Goal: Participate in discussion

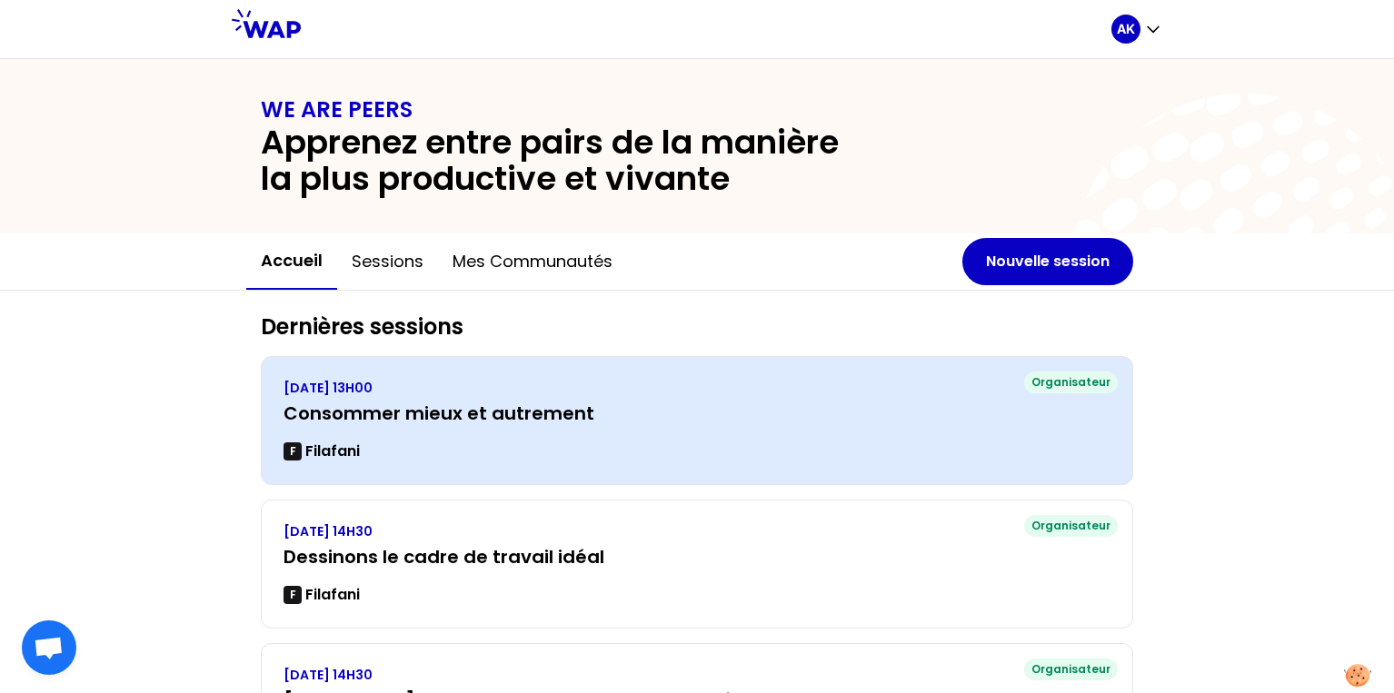
click at [788, 415] on h3 "Consommer mieux et autrement" at bounding box center [696, 413] width 827 height 25
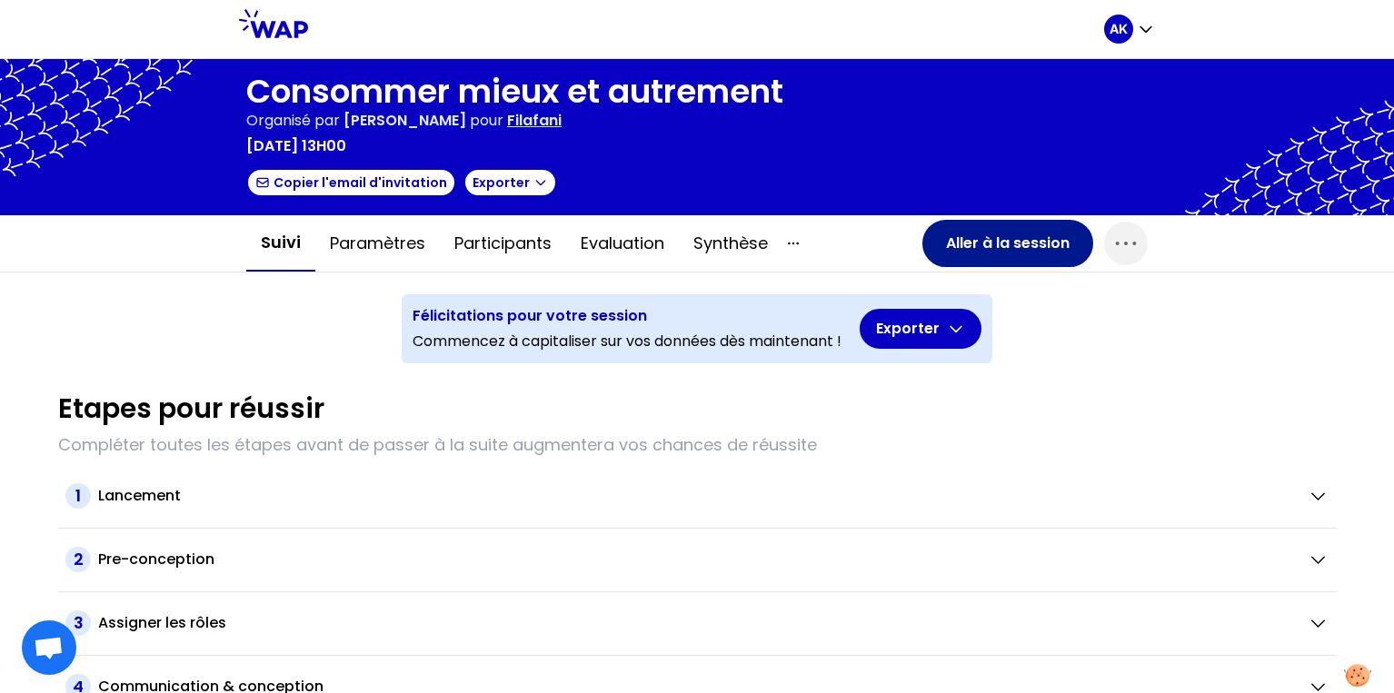
click at [967, 253] on button "Aller à la session" at bounding box center [1007, 243] width 171 height 47
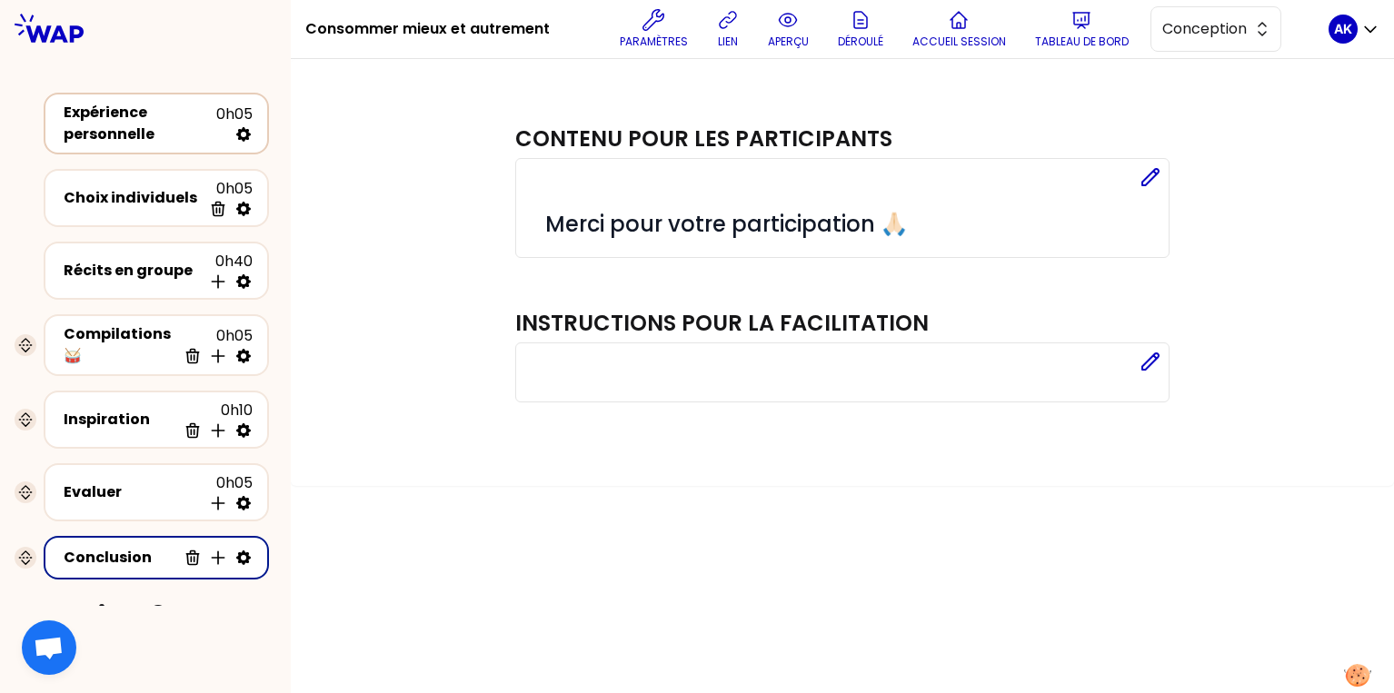
click at [126, 120] on div "Expérience personnelle" at bounding box center [140, 124] width 153 height 44
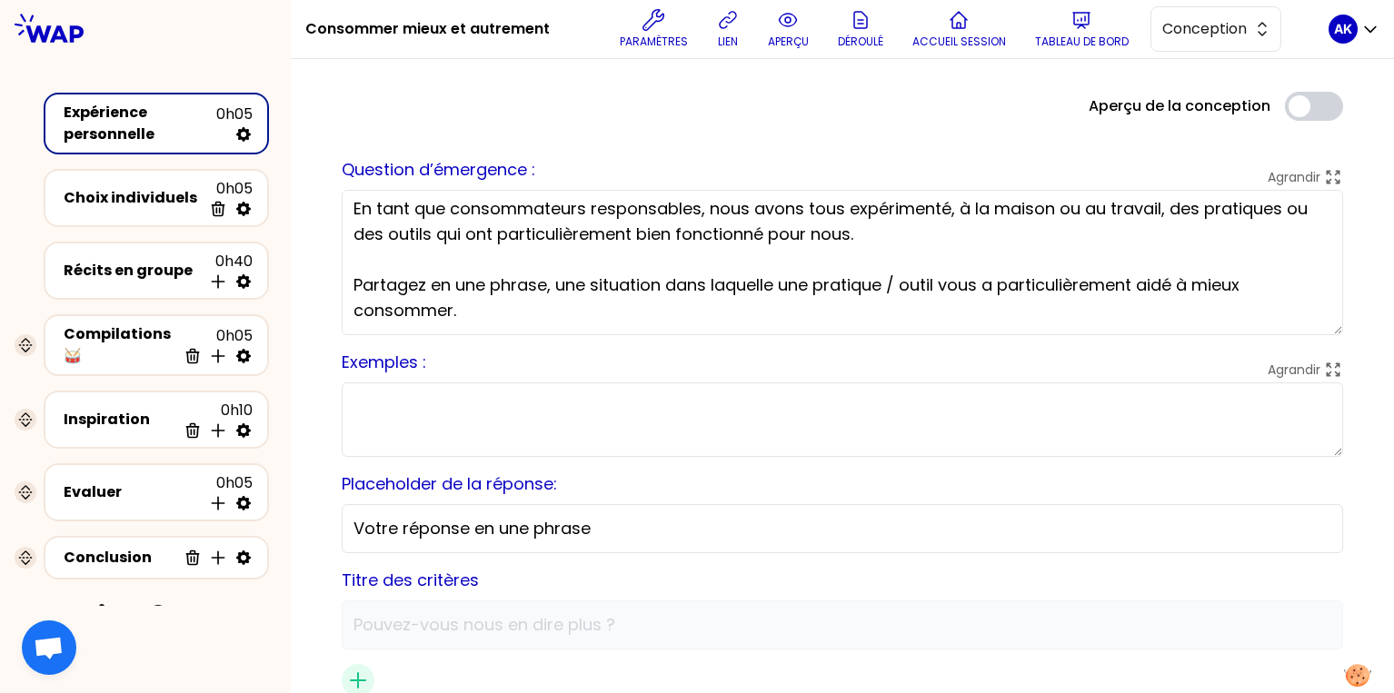
click at [55, 38] on icon at bounding box center [49, 28] width 69 height 29
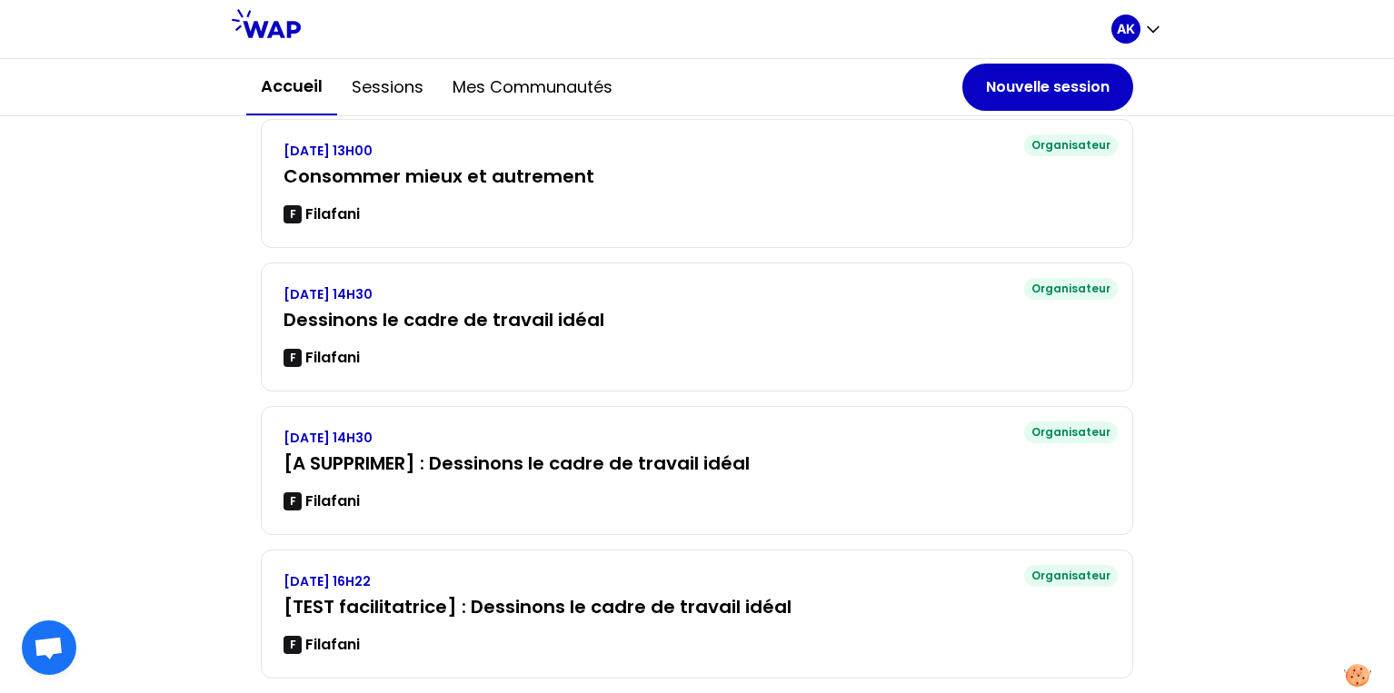
scroll to position [237, 0]
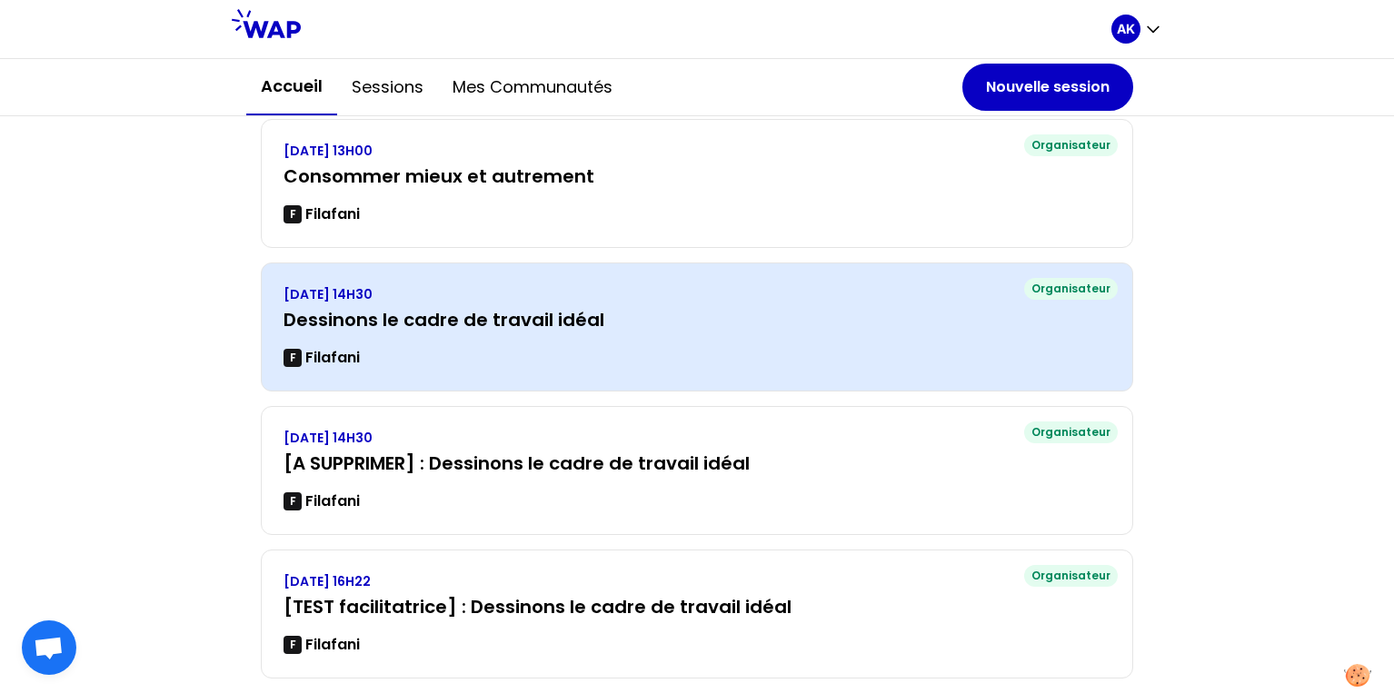
click at [535, 363] on div "F Filafani" at bounding box center [696, 358] width 827 height 22
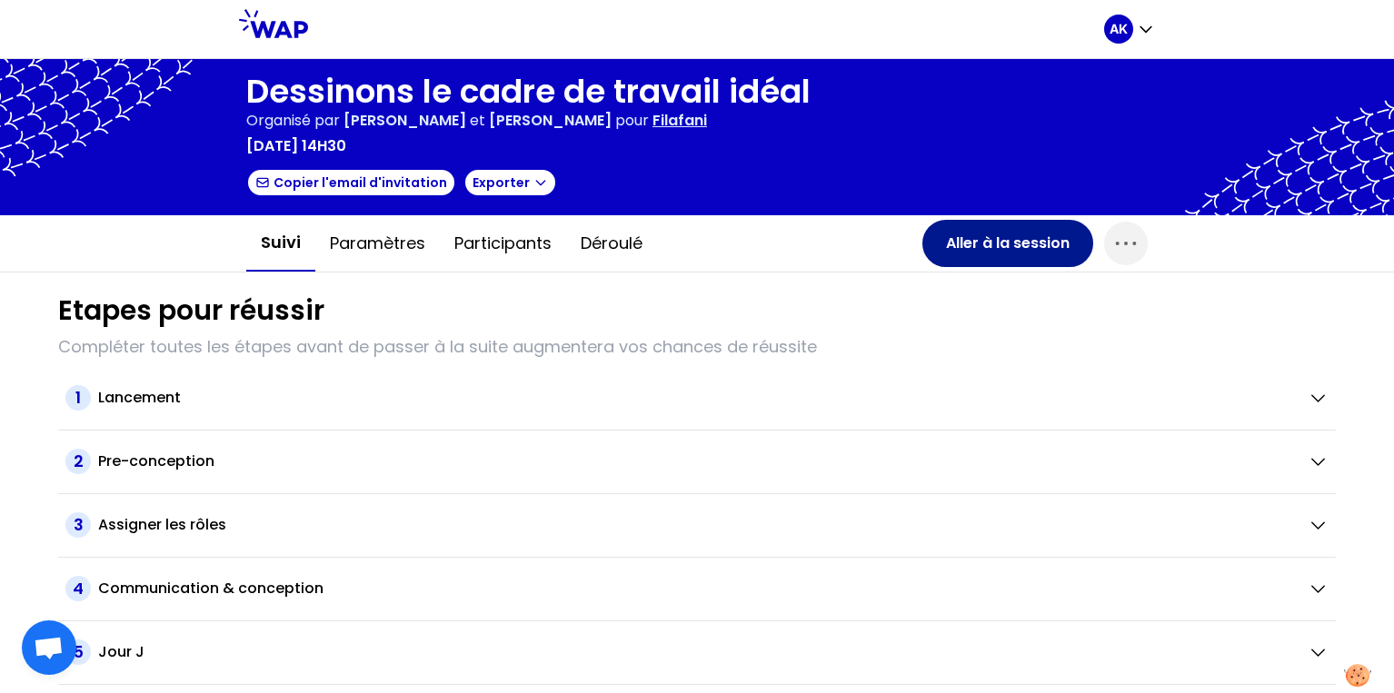
click at [971, 248] on button "Aller à la session" at bounding box center [1007, 243] width 171 height 47
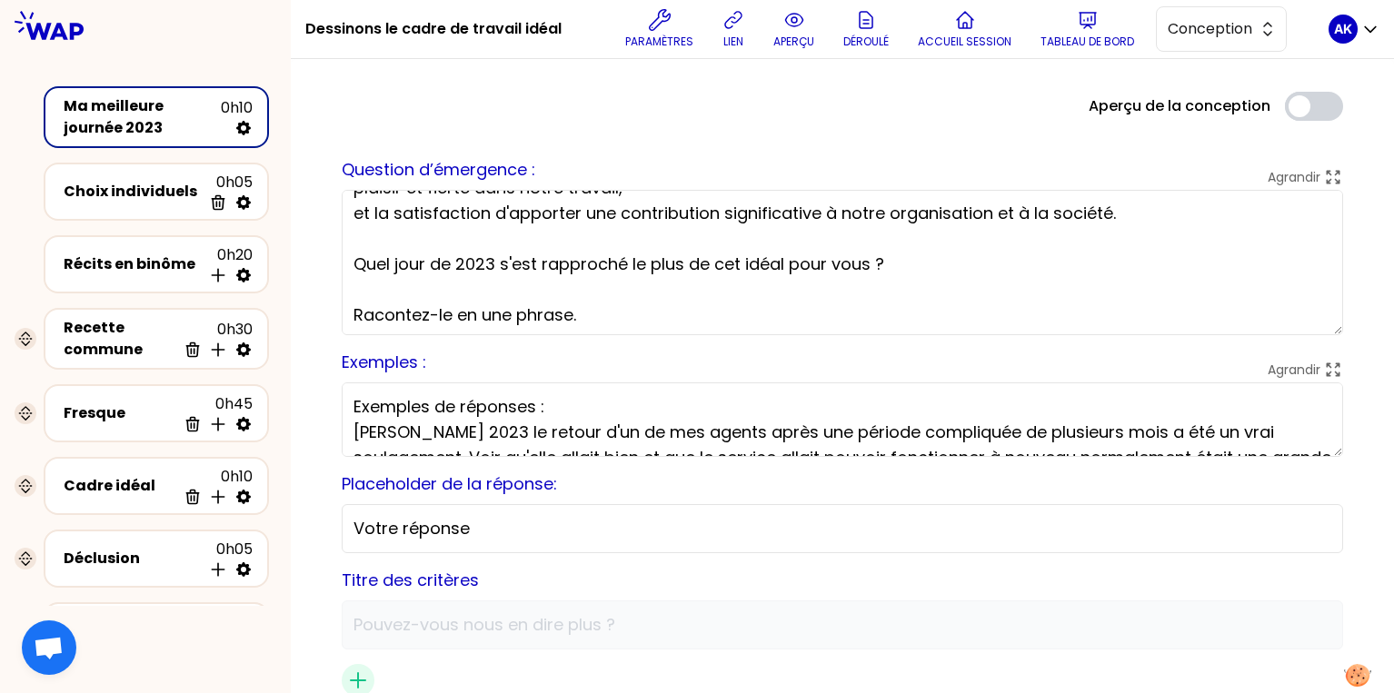
scroll to position [133, 0]
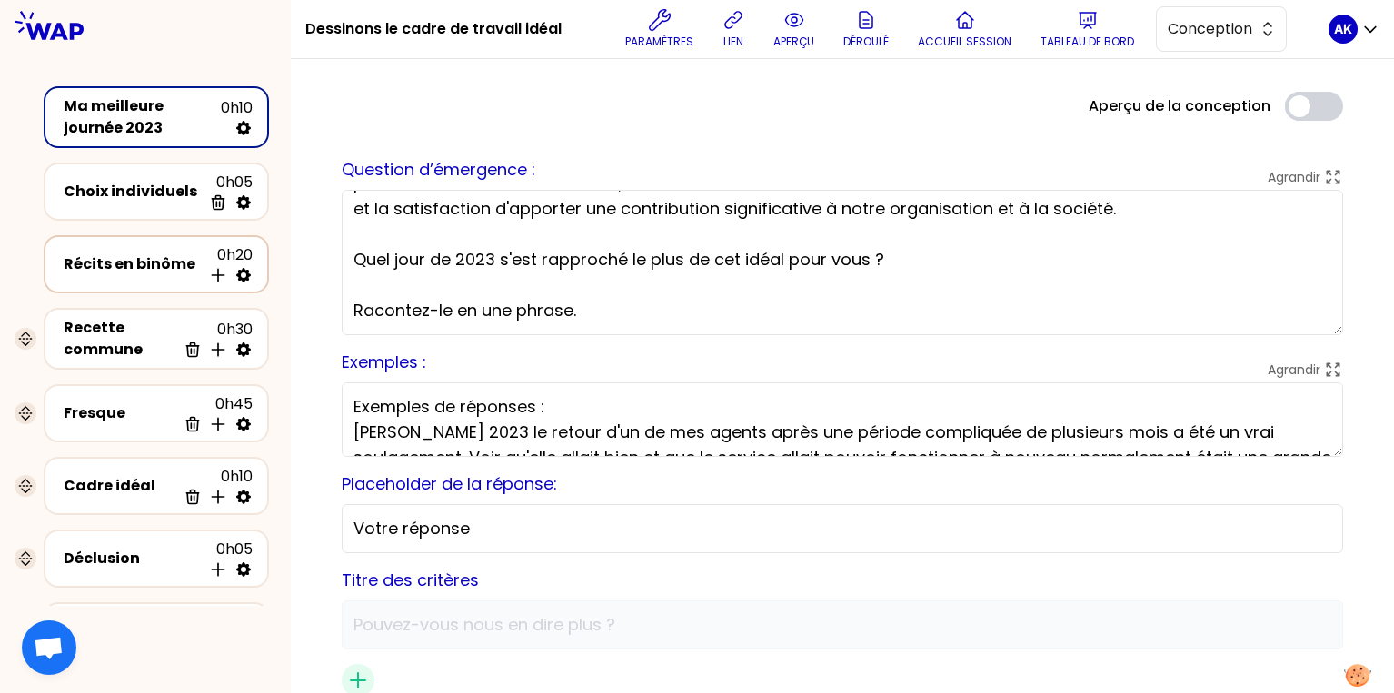
click at [91, 265] on div "Récits en binôme" at bounding box center [133, 264] width 138 height 22
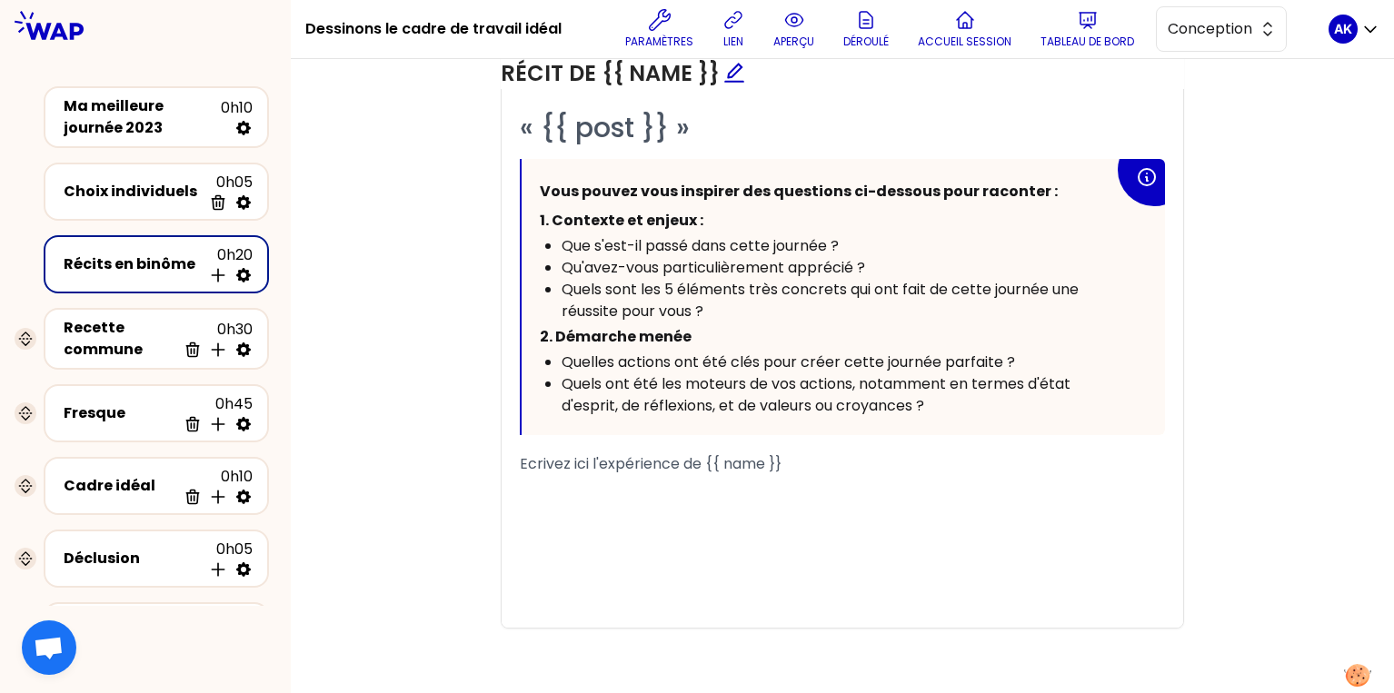
scroll to position [1006, 0]
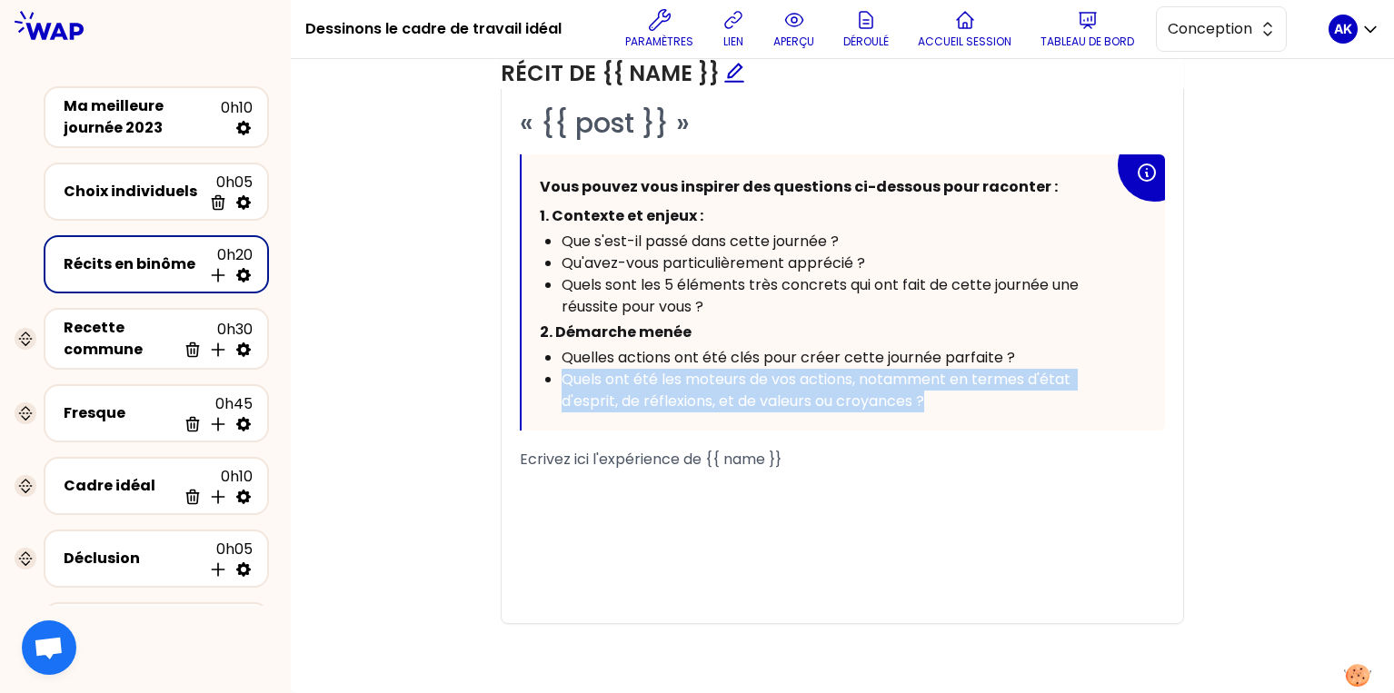
drag, startPoint x: 566, startPoint y: 381, endPoint x: 933, endPoint y: 404, distance: 367.8
click at [933, 404] on div "Quels ont été les moteurs de vos actions, notamment en termes d'état d'esprit, …" at bounding box center [837, 391] width 552 height 44
copy span "Quels ont été les moteurs de vos actions, notamment en termes d'état d'esprit, …"
click at [104, 359] on div "Recette commune" at bounding box center [120, 339] width 113 height 44
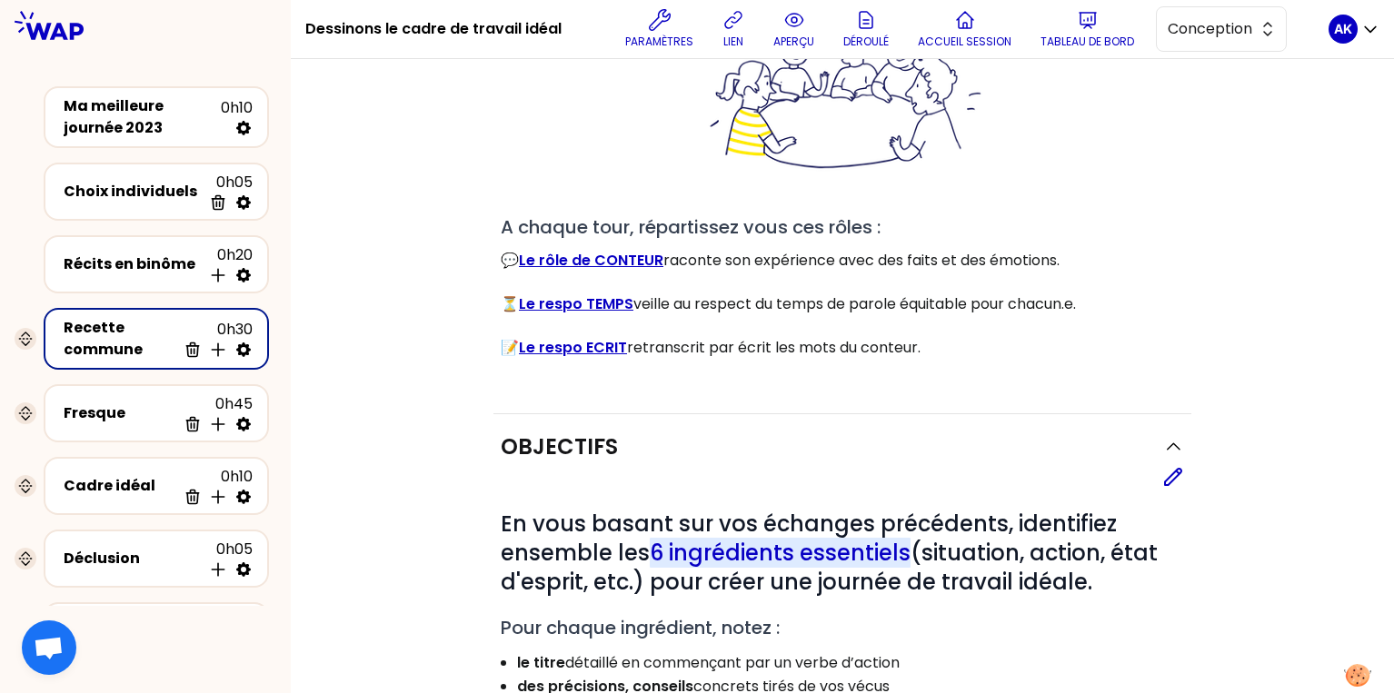
scroll to position [185, 0]
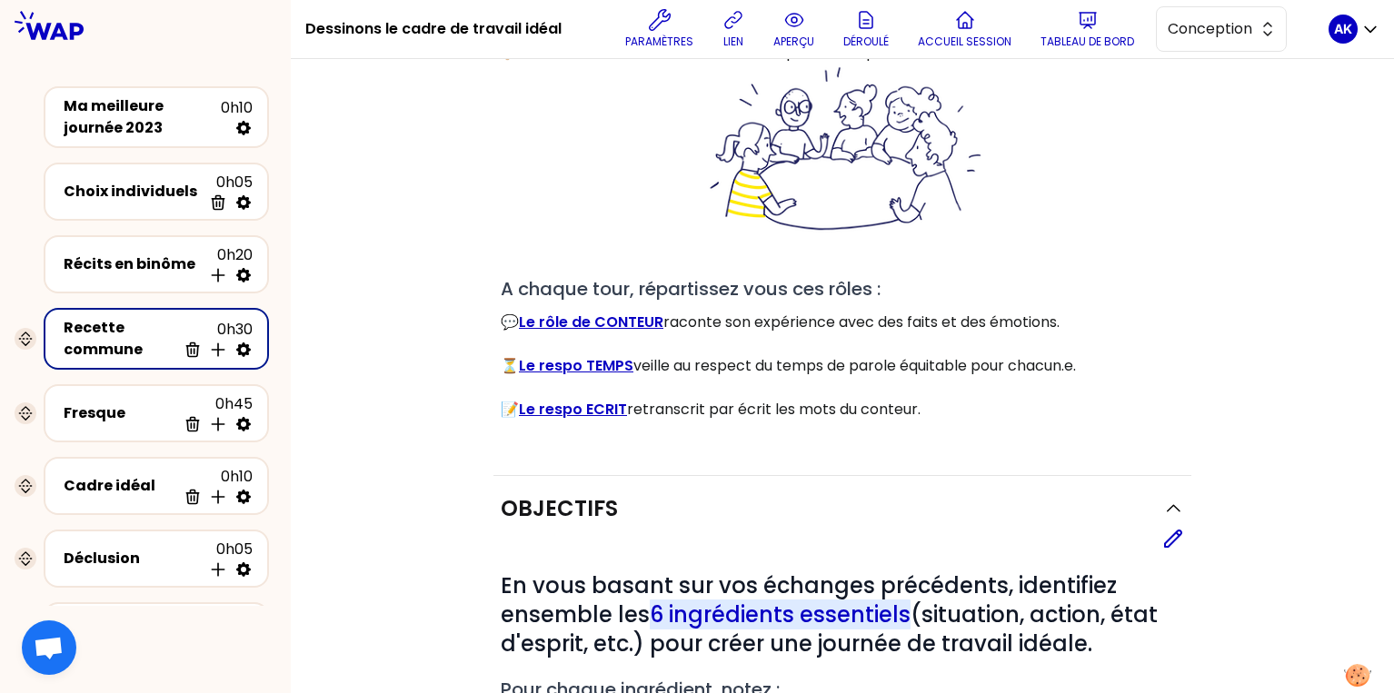
click at [39, 14] on icon at bounding box center [49, 25] width 69 height 29
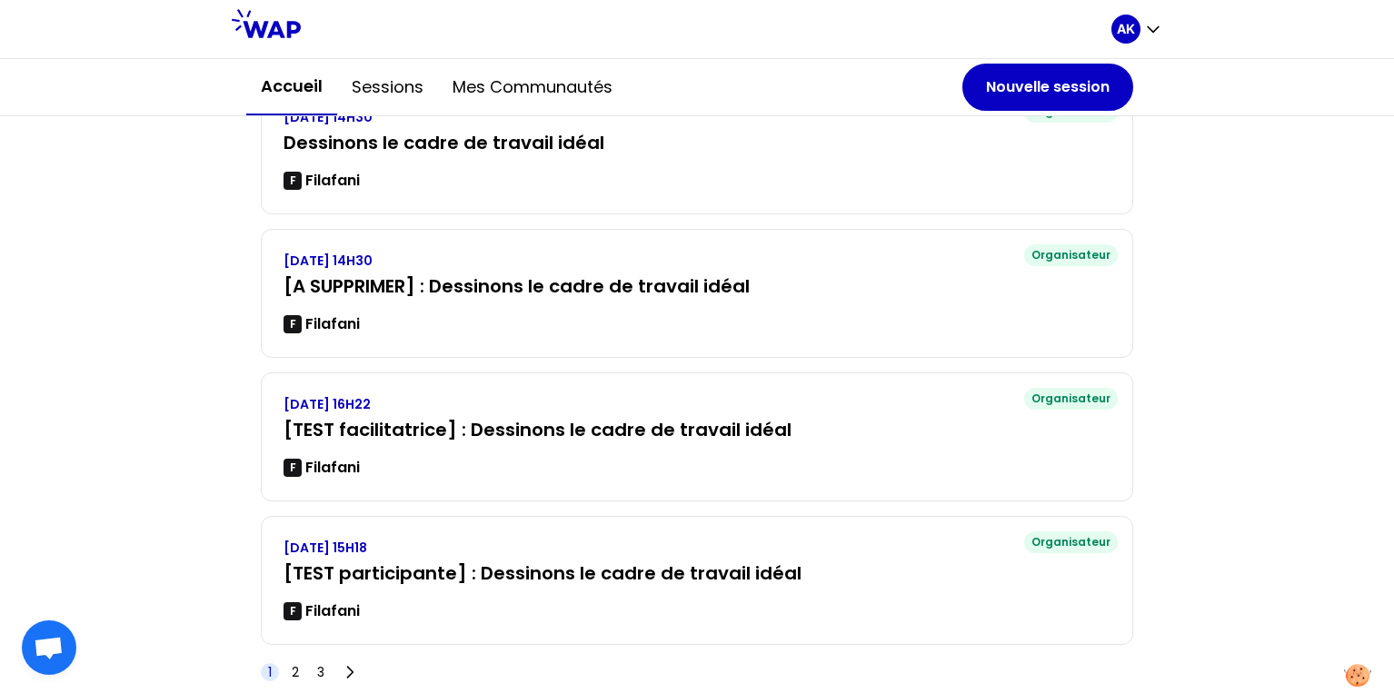
scroll to position [464, 0]
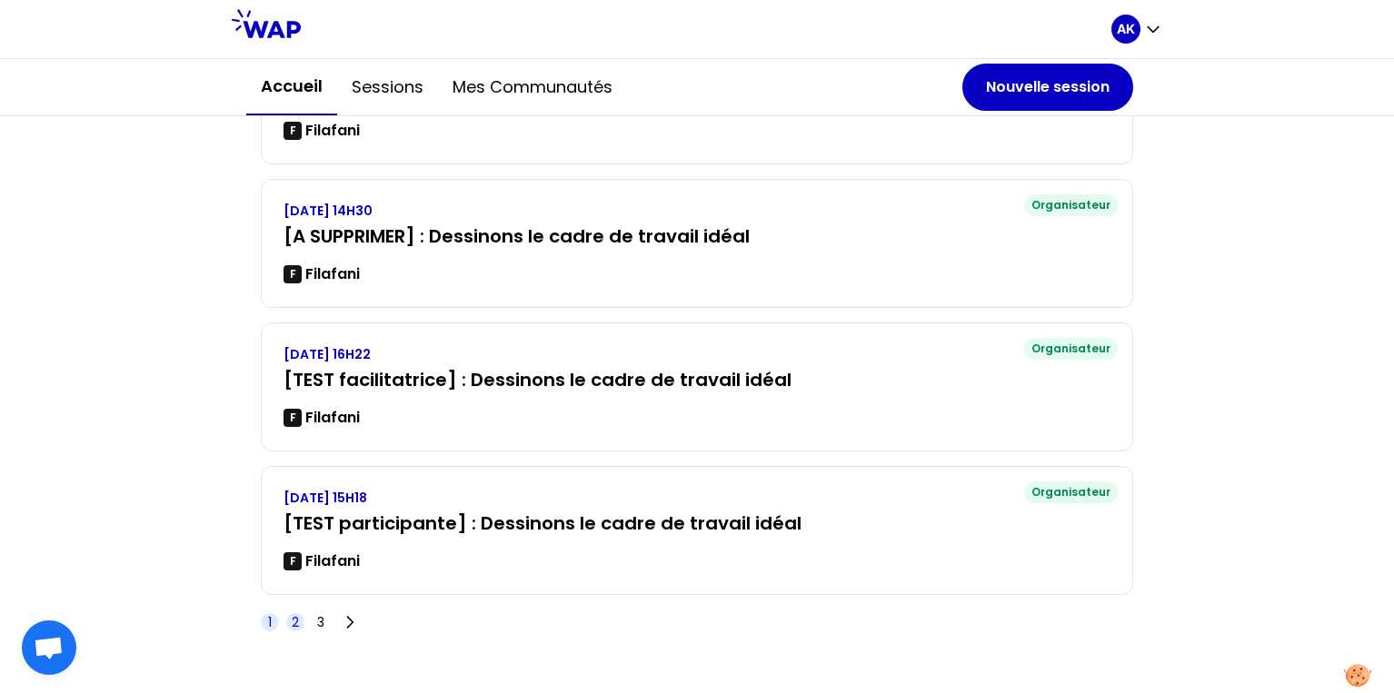
click at [292, 621] on span "2" at bounding box center [295, 622] width 7 height 18
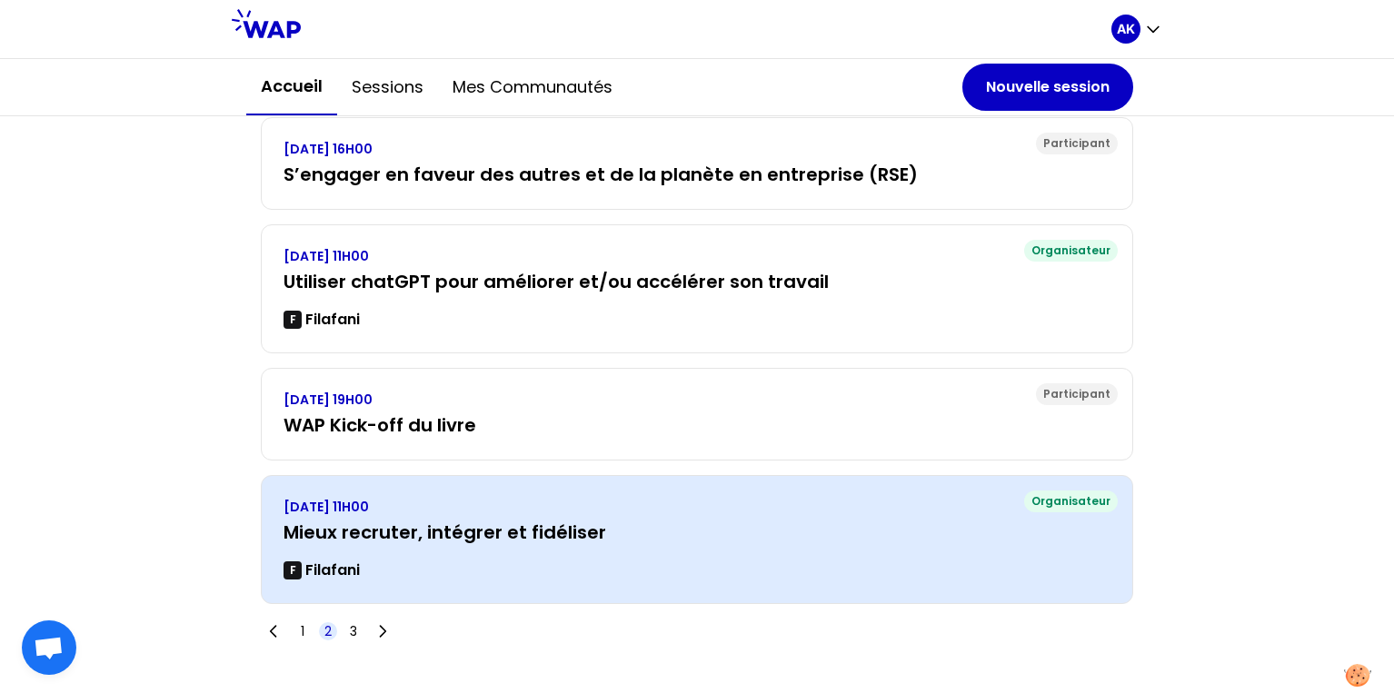
scroll to position [394, 0]
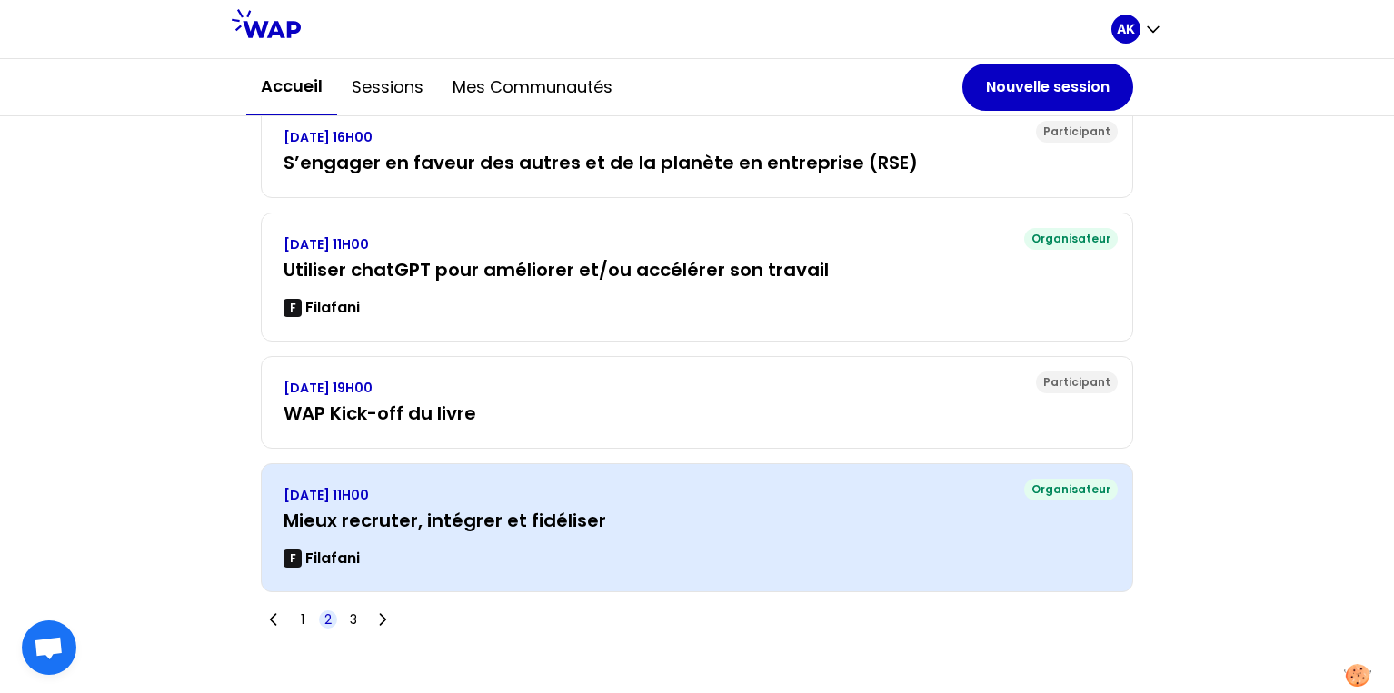
click at [750, 530] on h3 "Mieux recruter, intégrer et fidéliser" at bounding box center [696, 520] width 827 height 25
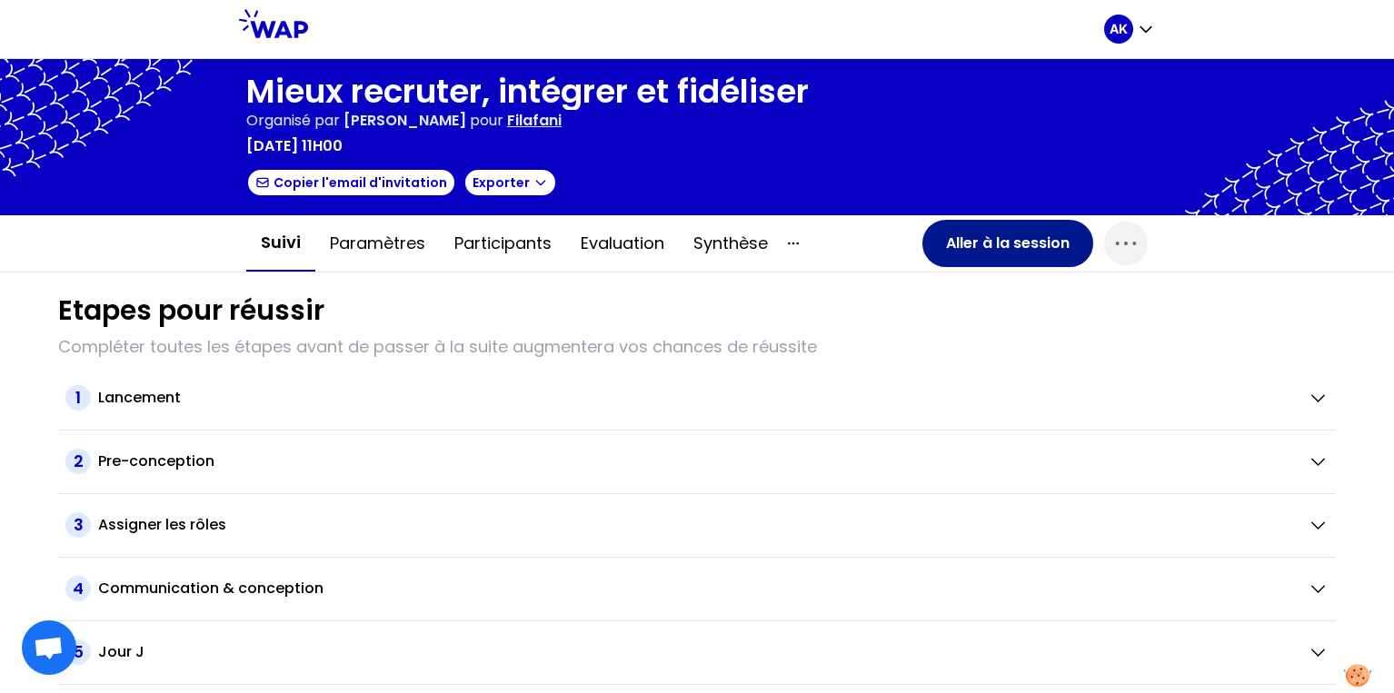
click at [965, 253] on button "Aller à la session" at bounding box center [1007, 243] width 171 height 47
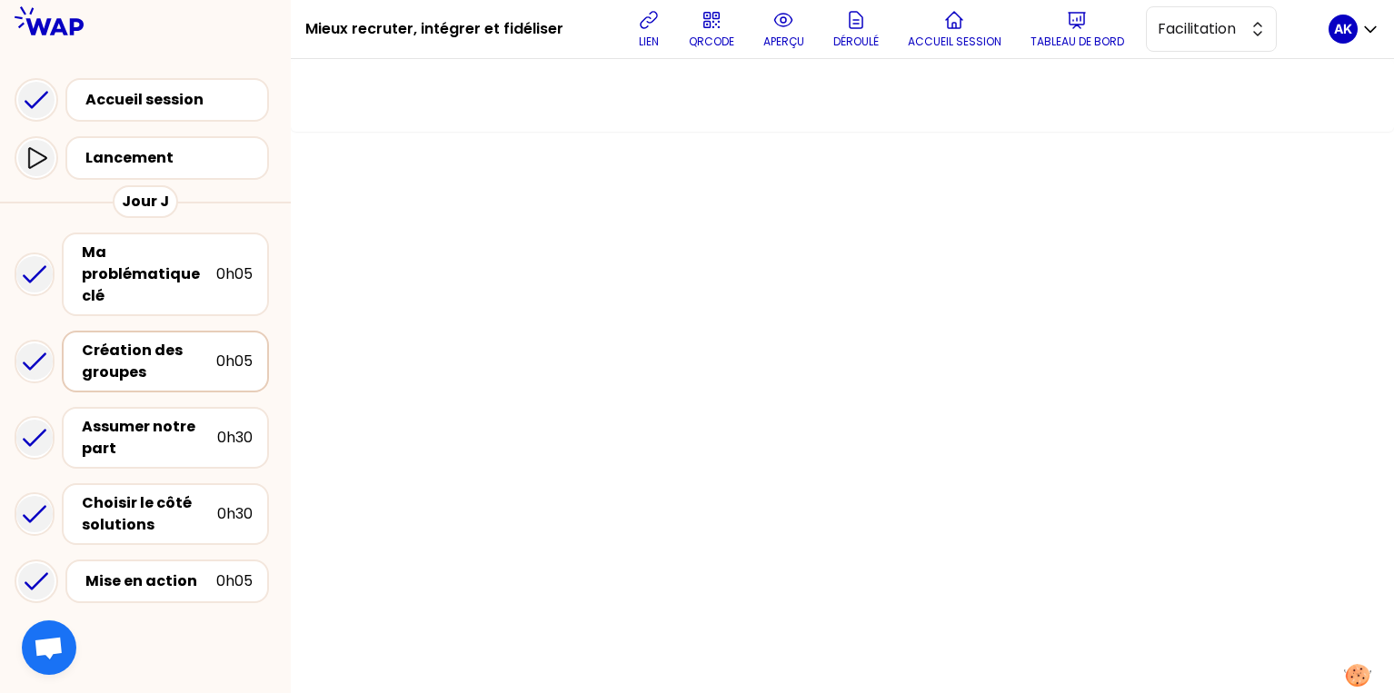
click at [134, 372] on div "Création des groupes" at bounding box center [149, 362] width 134 height 44
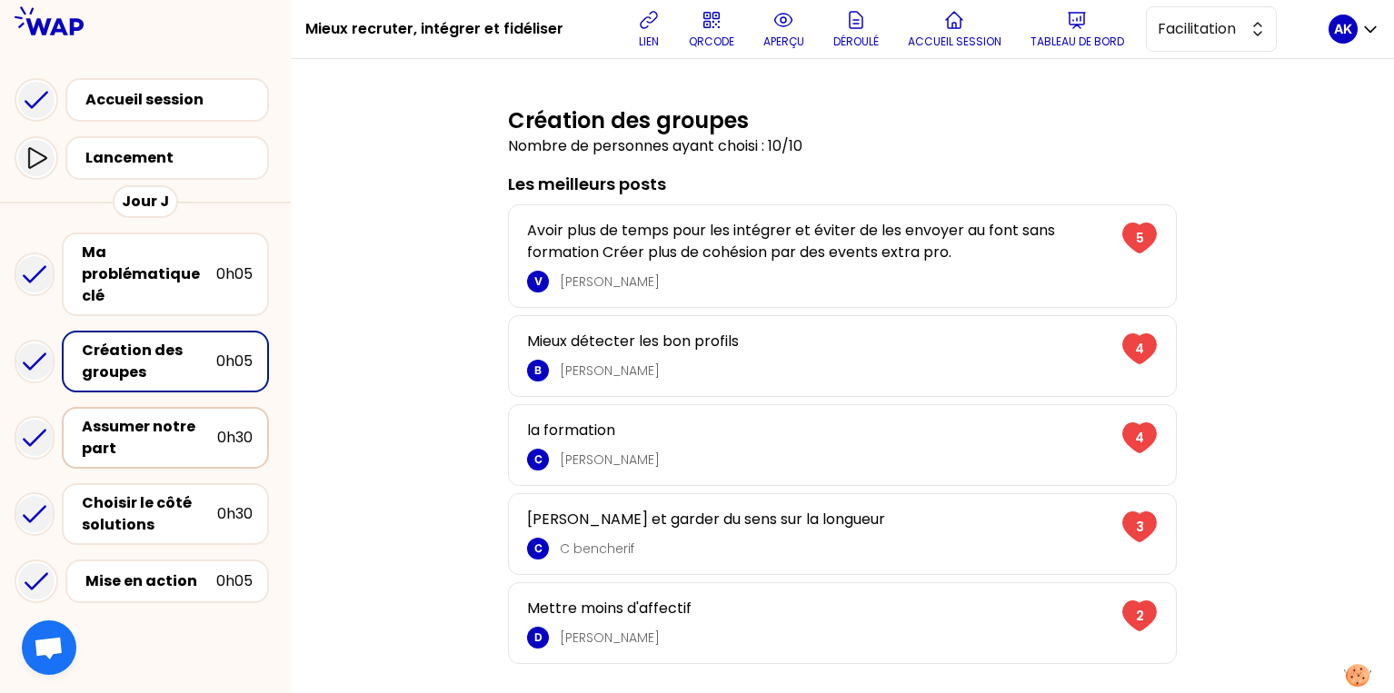
click at [102, 462] on div "Assumer notre part 0h30" at bounding box center [165, 438] width 207 height 62
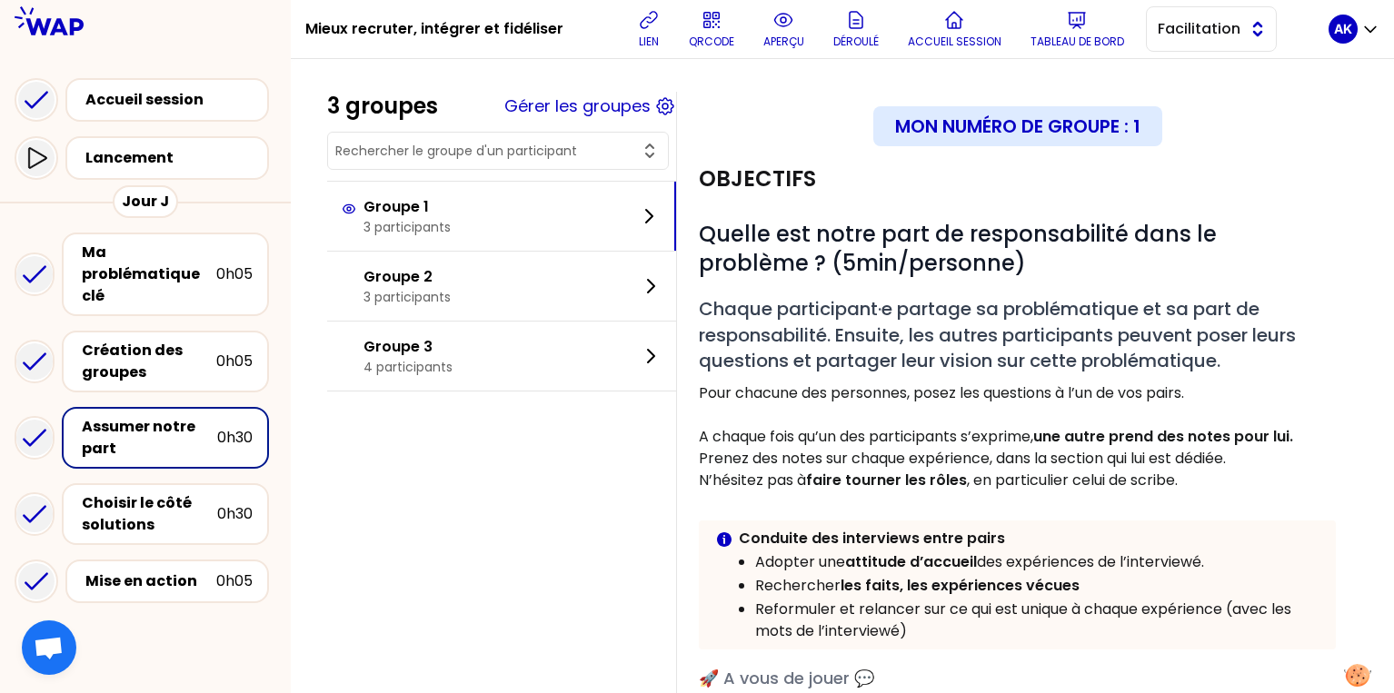
click at [1187, 30] on span "Facilitation" at bounding box center [1198, 29] width 82 height 22
click at [1188, 68] on span "Conception" at bounding box center [1222, 75] width 78 height 22
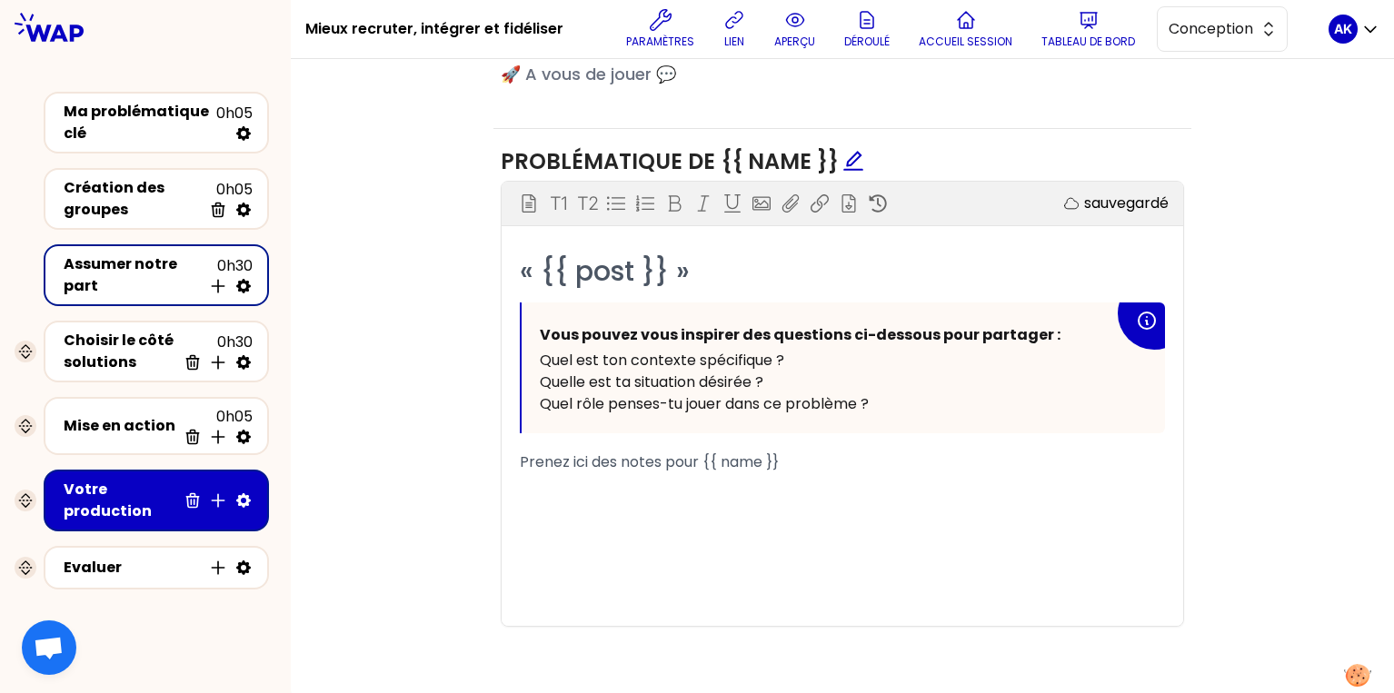
scroll to position [1097, 0]
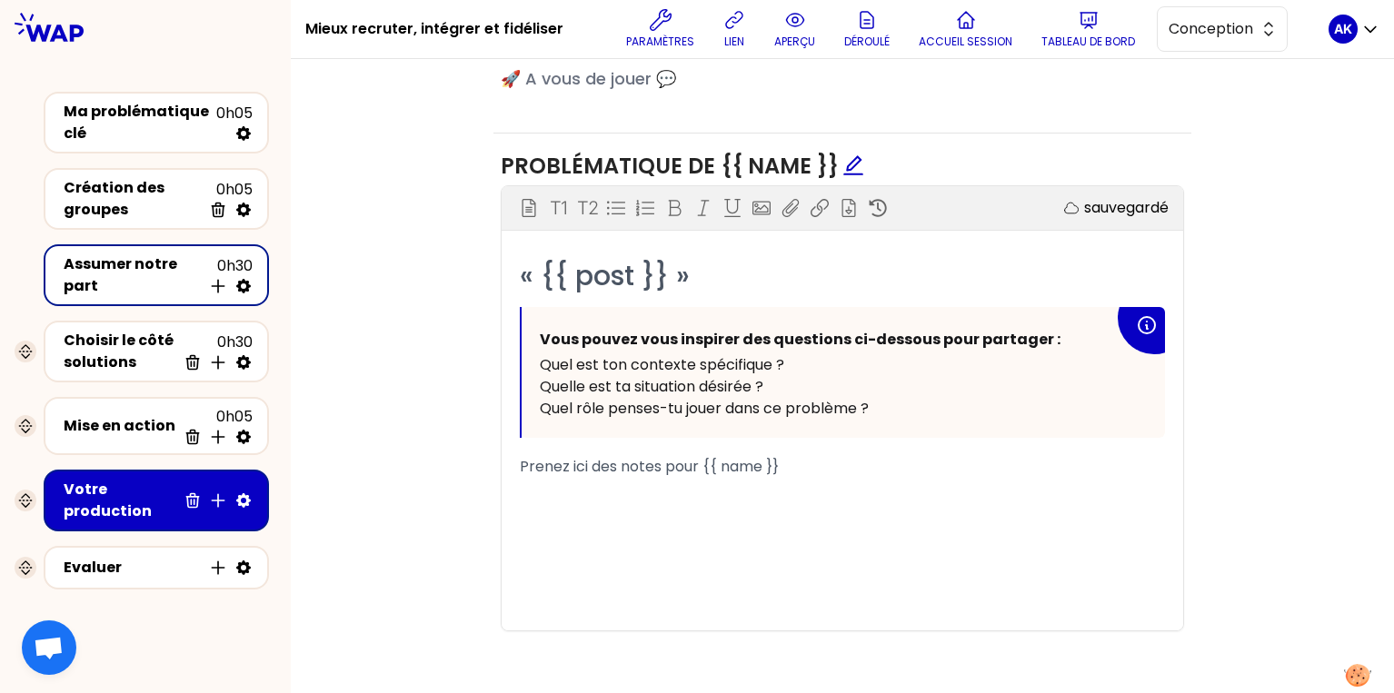
click at [45, 31] on icon at bounding box center [49, 27] width 69 height 29
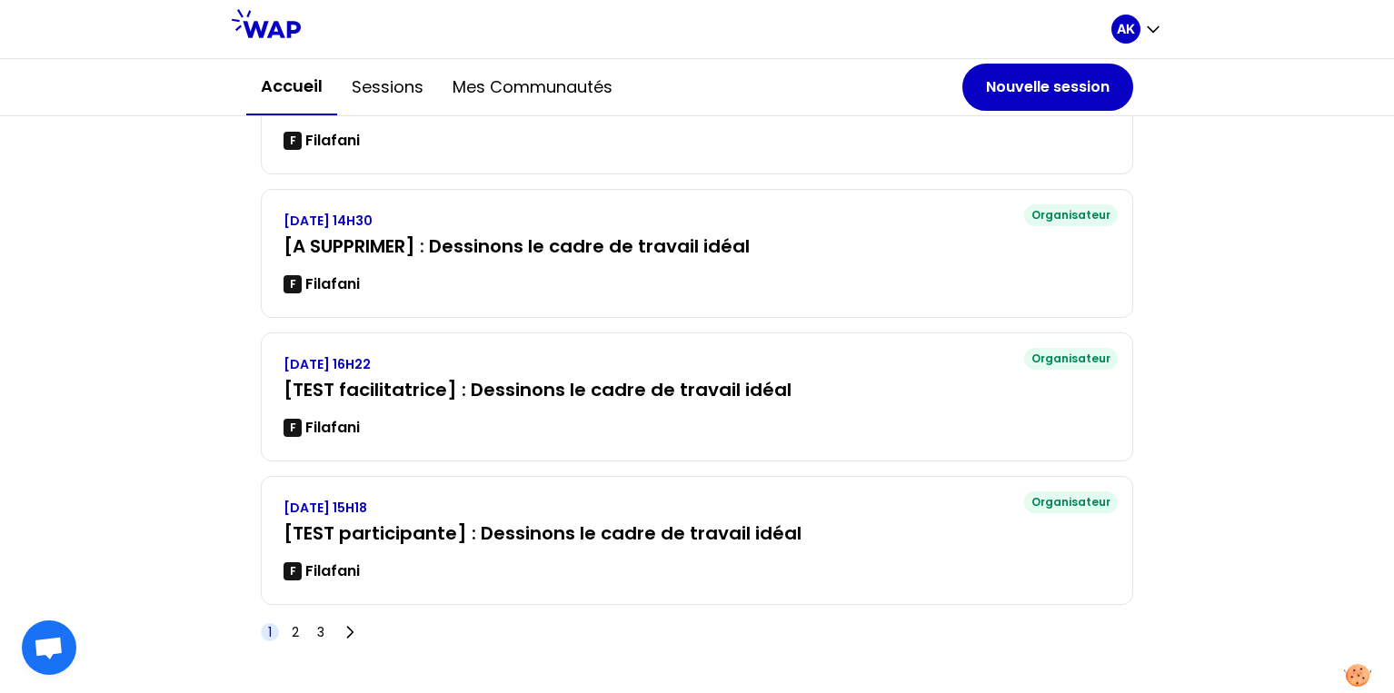
scroll to position [464, 0]
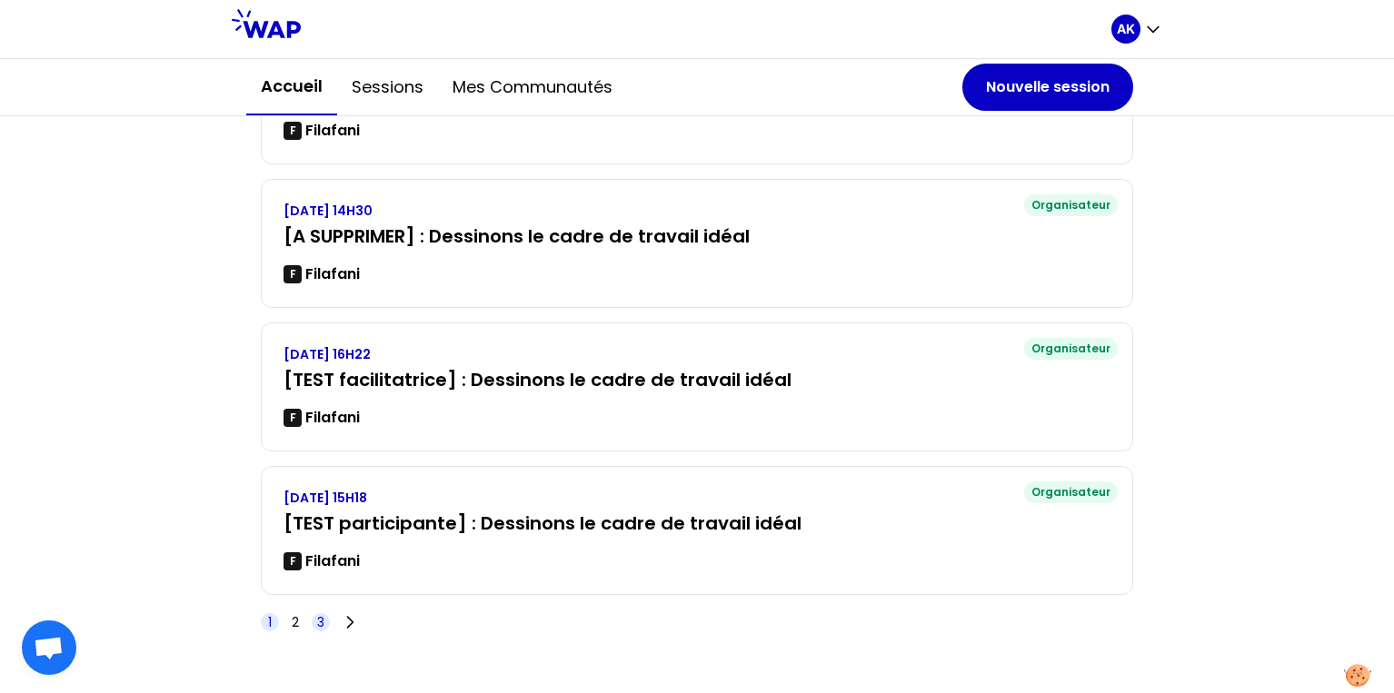
click at [317, 622] on span "3" at bounding box center [320, 622] width 7 height 18
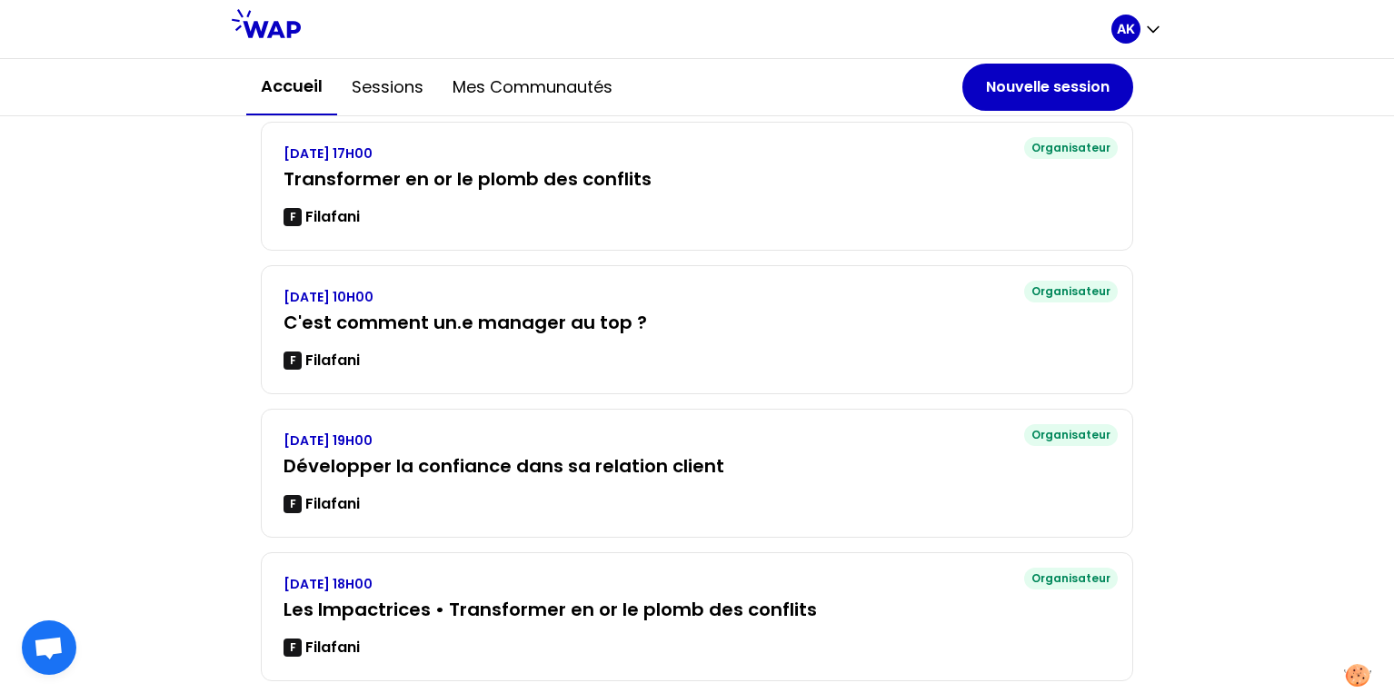
scroll to position [231, 0]
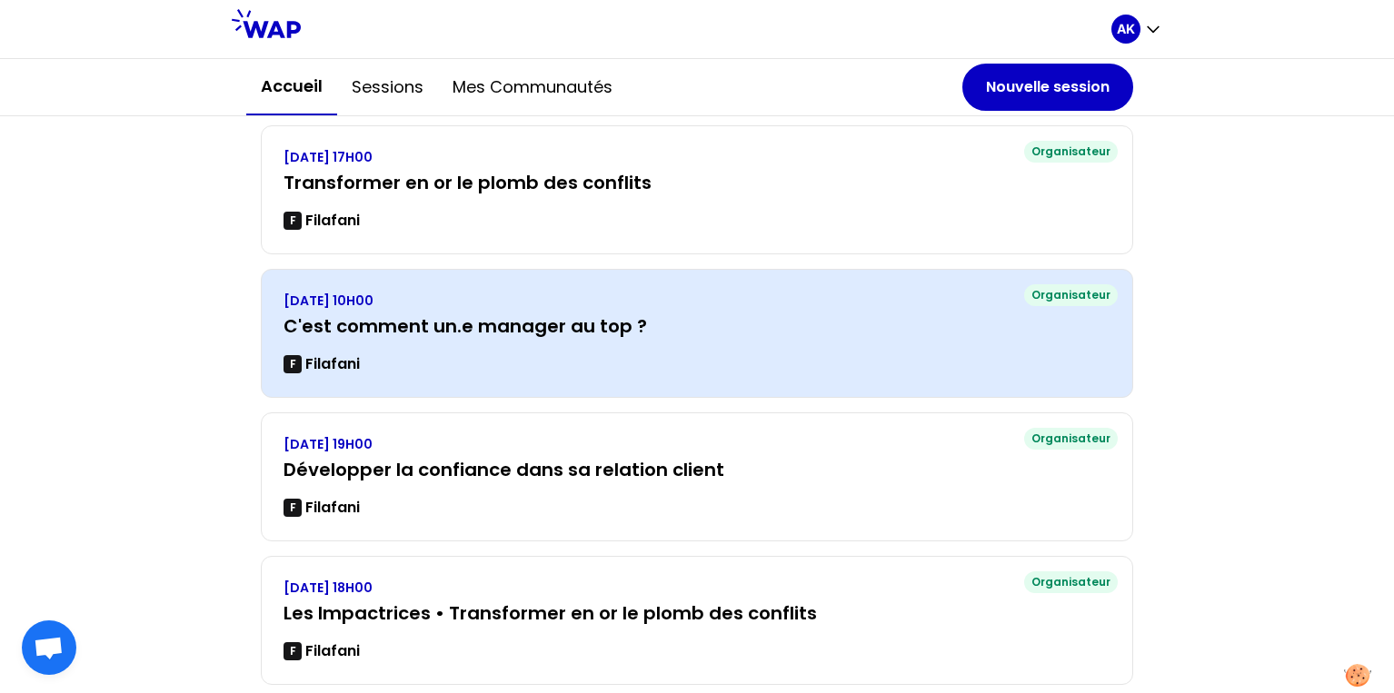
click at [478, 348] on div "VENDREDI 17 JUIN 2022, 10H00 C'est comment un.e manager au top ? F Filafani" at bounding box center [696, 334] width 827 height 84
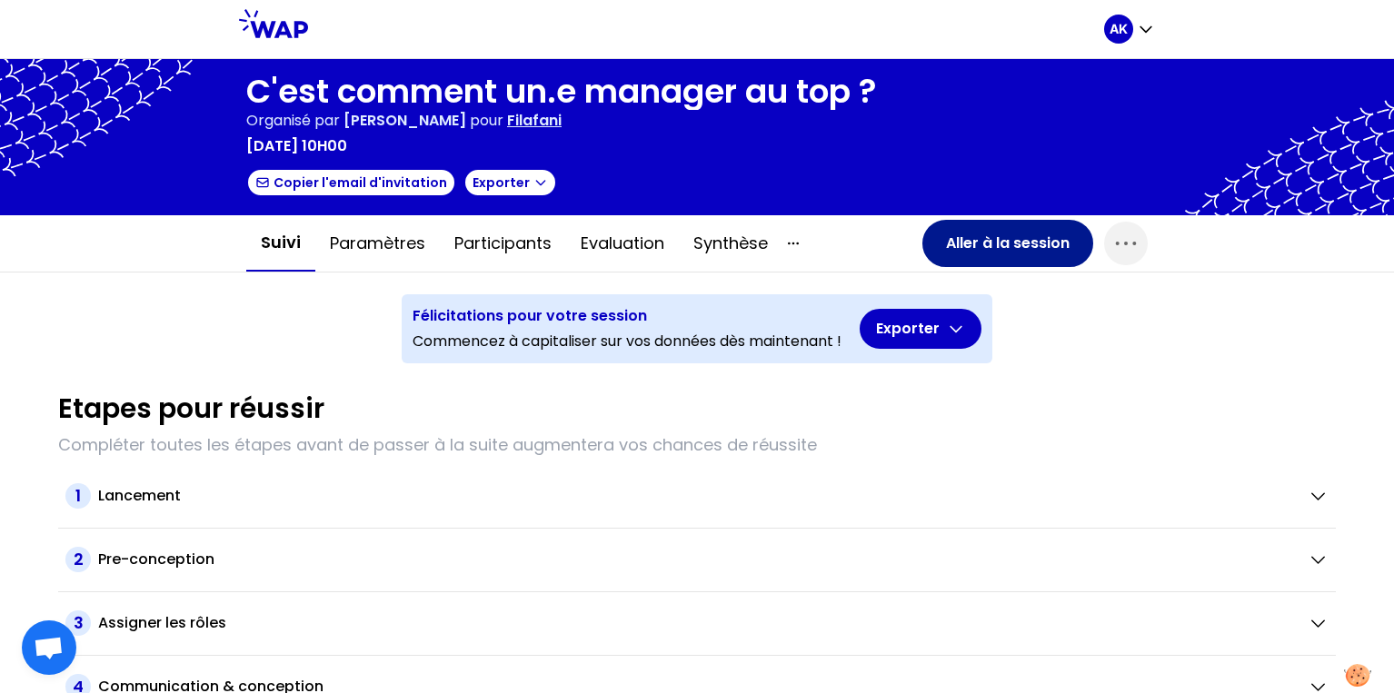
click at [1004, 258] on button "Aller à la session" at bounding box center [1007, 243] width 171 height 47
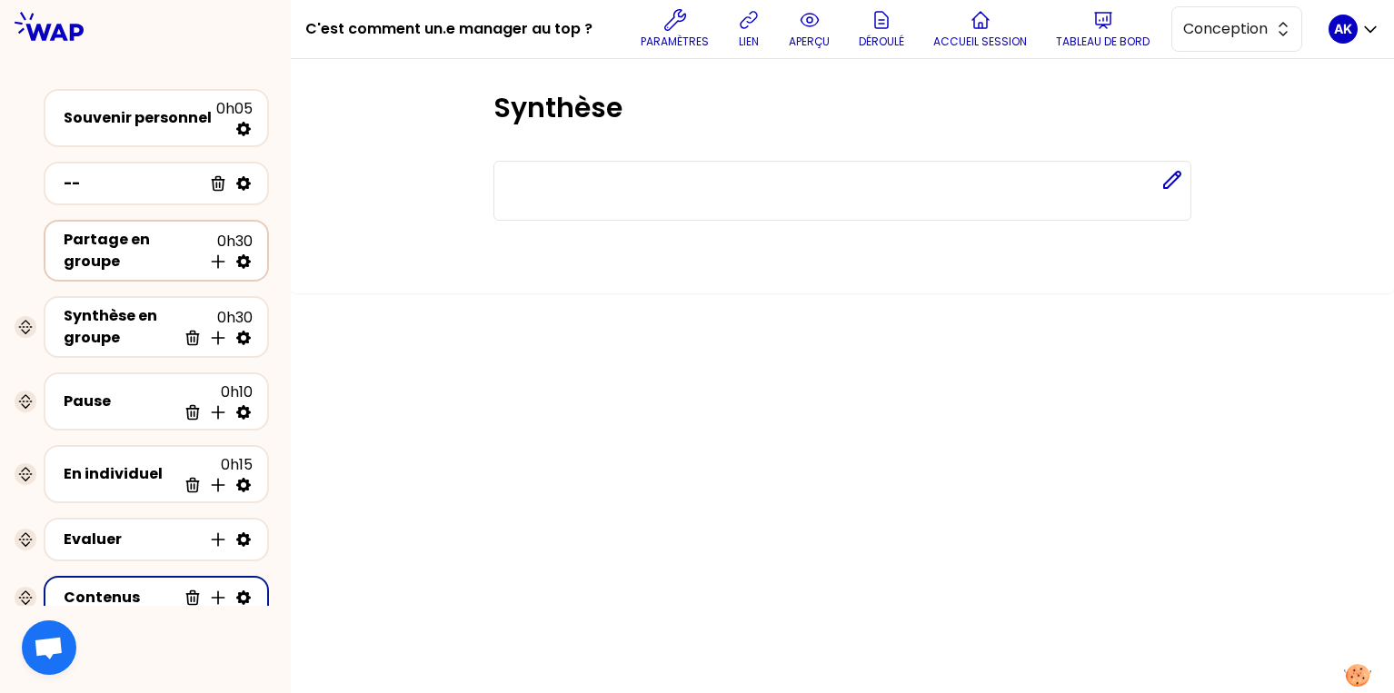
click at [134, 264] on div "Partage en groupe" at bounding box center [133, 251] width 138 height 44
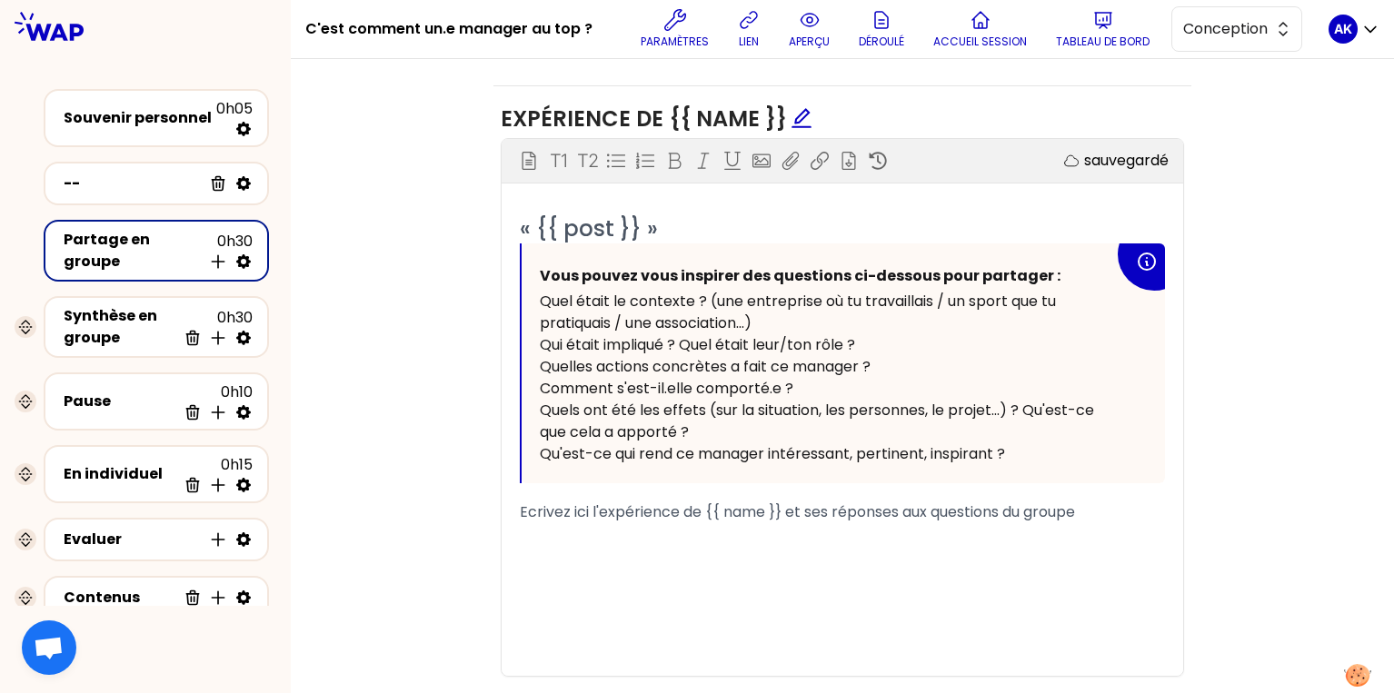
scroll to position [1258, 0]
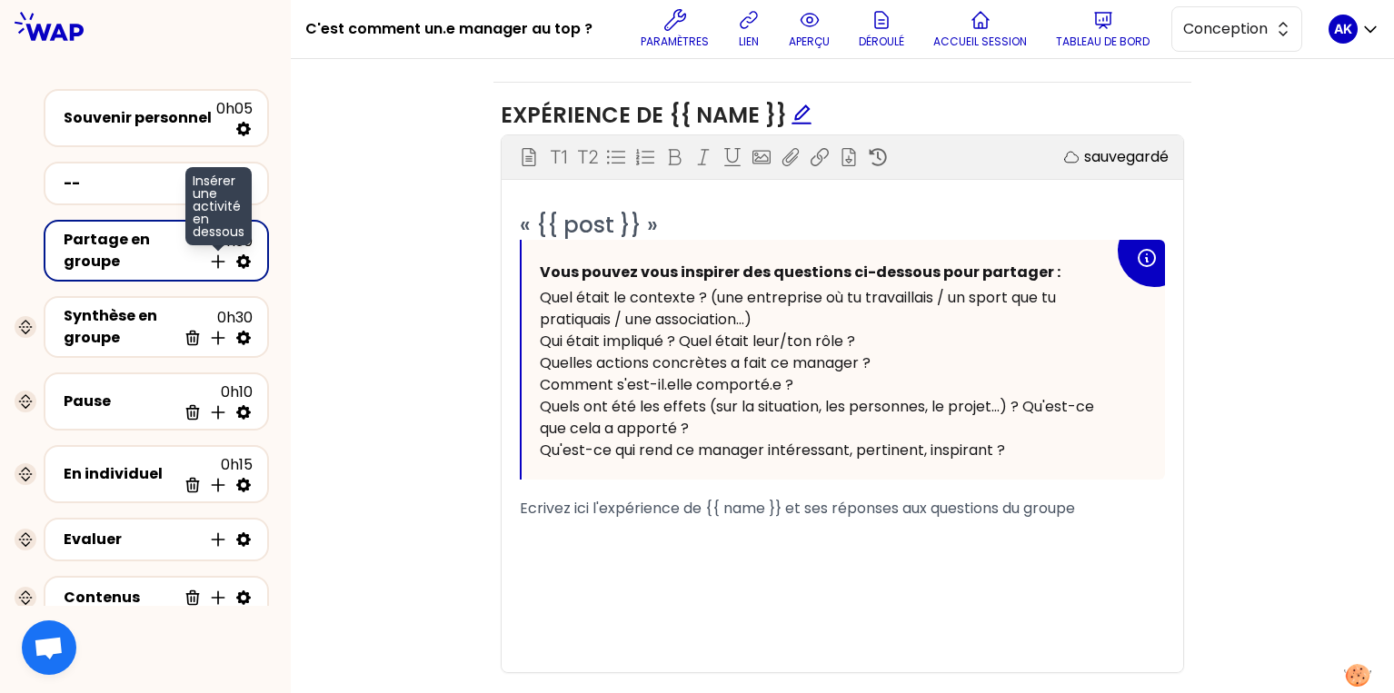
click at [214, 263] on icon at bounding box center [218, 262] width 18 height 18
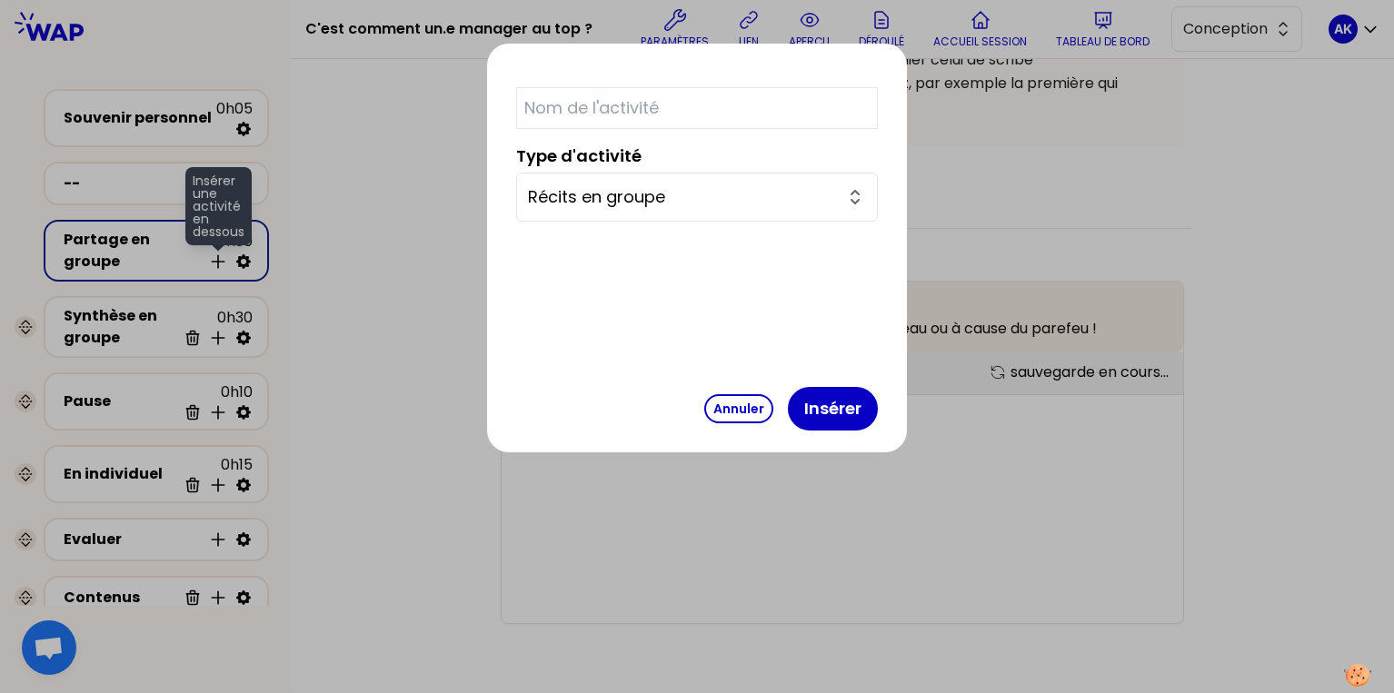
scroll to position [1258, 0]
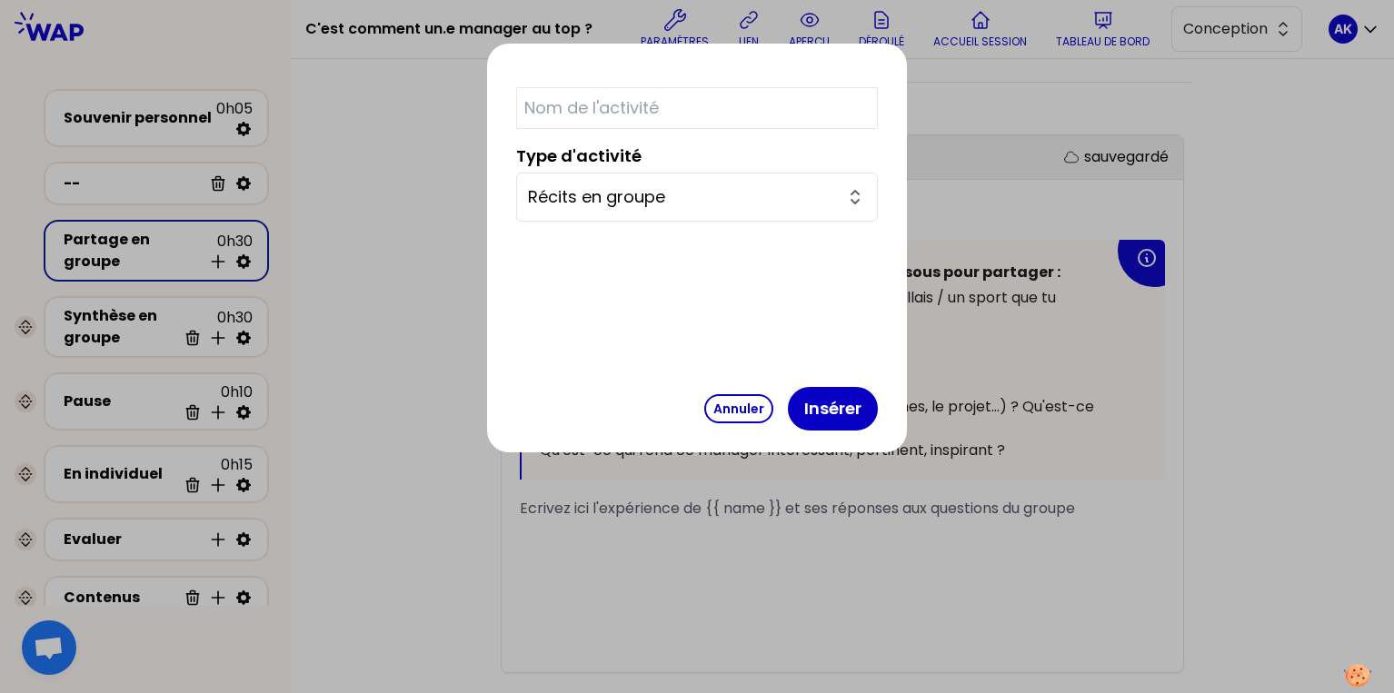
click at [591, 201] on input "Récits en groupe" at bounding box center [686, 196] width 316 height 25
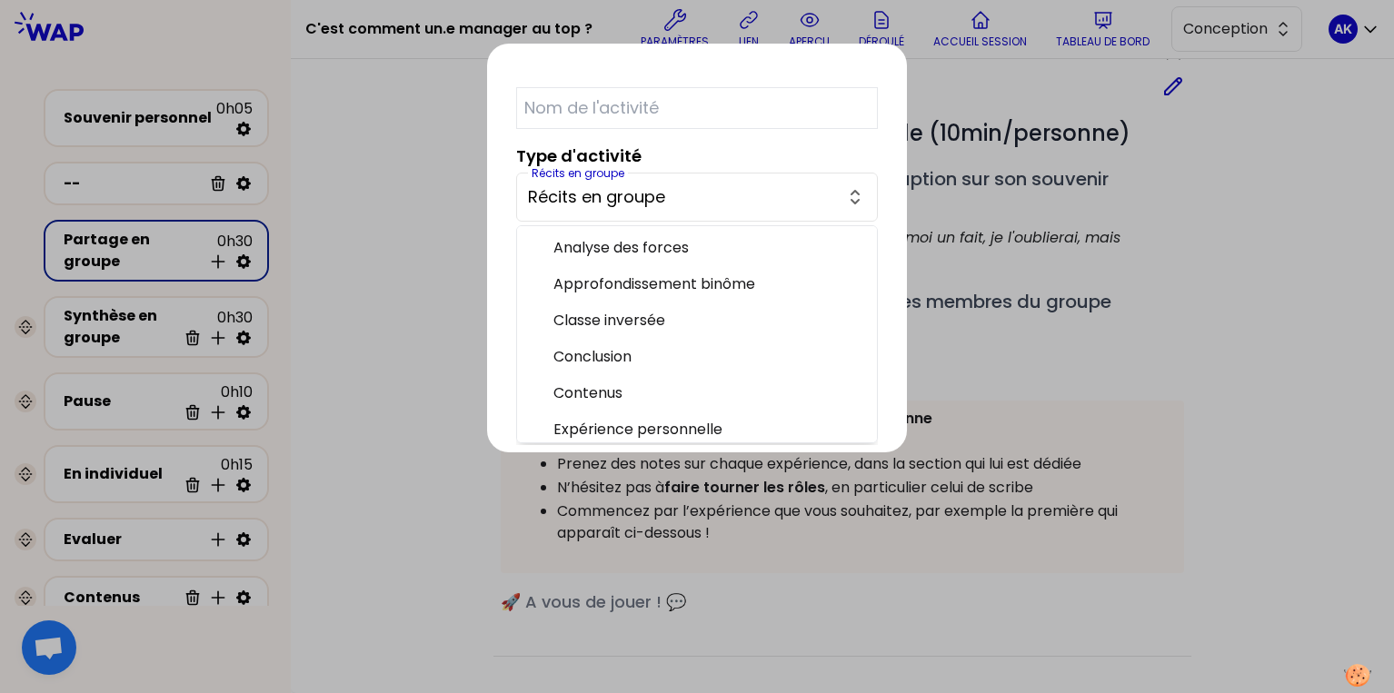
scroll to position [405, 0]
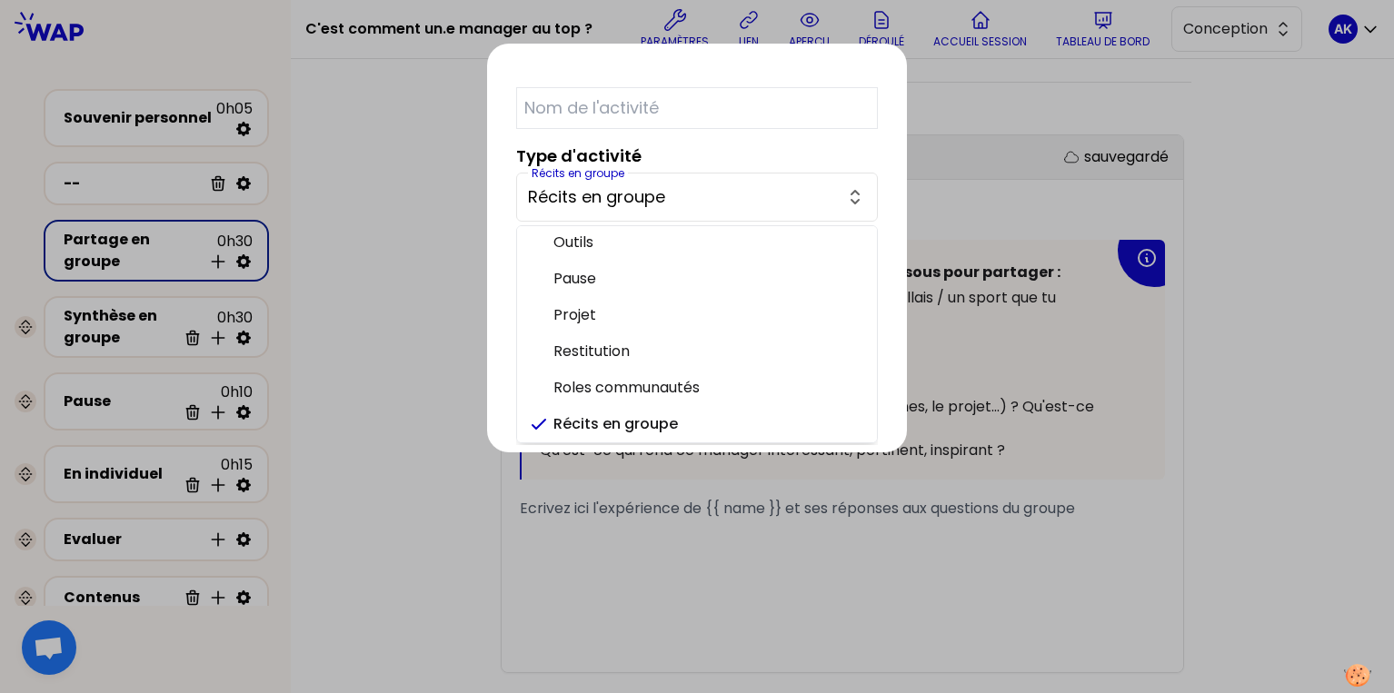
click at [797, 172] on div "Type d'activité Récits en groupe Récits en groupe Analyse des forces Approfondi…" at bounding box center [697, 183] width 362 height 78
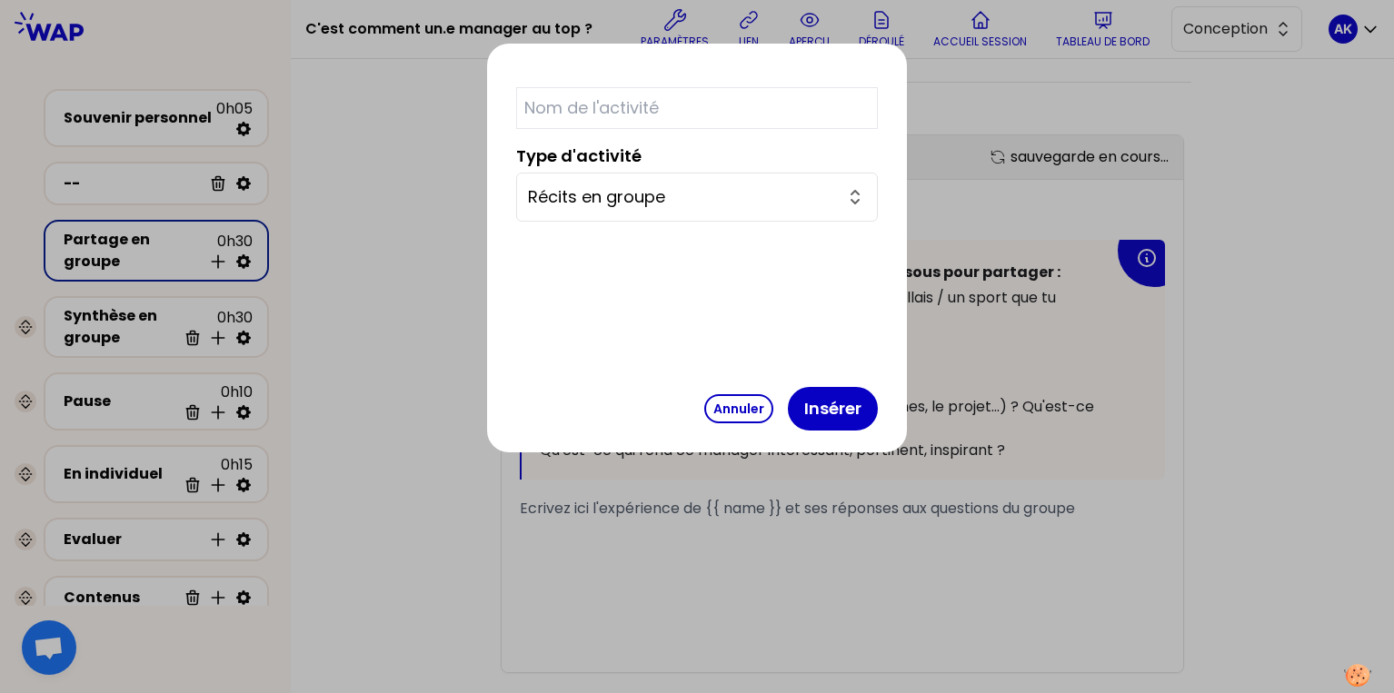
scroll to position [1258, 0]
click at [745, 97] on input "text" at bounding box center [697, 108] width 362 height 42
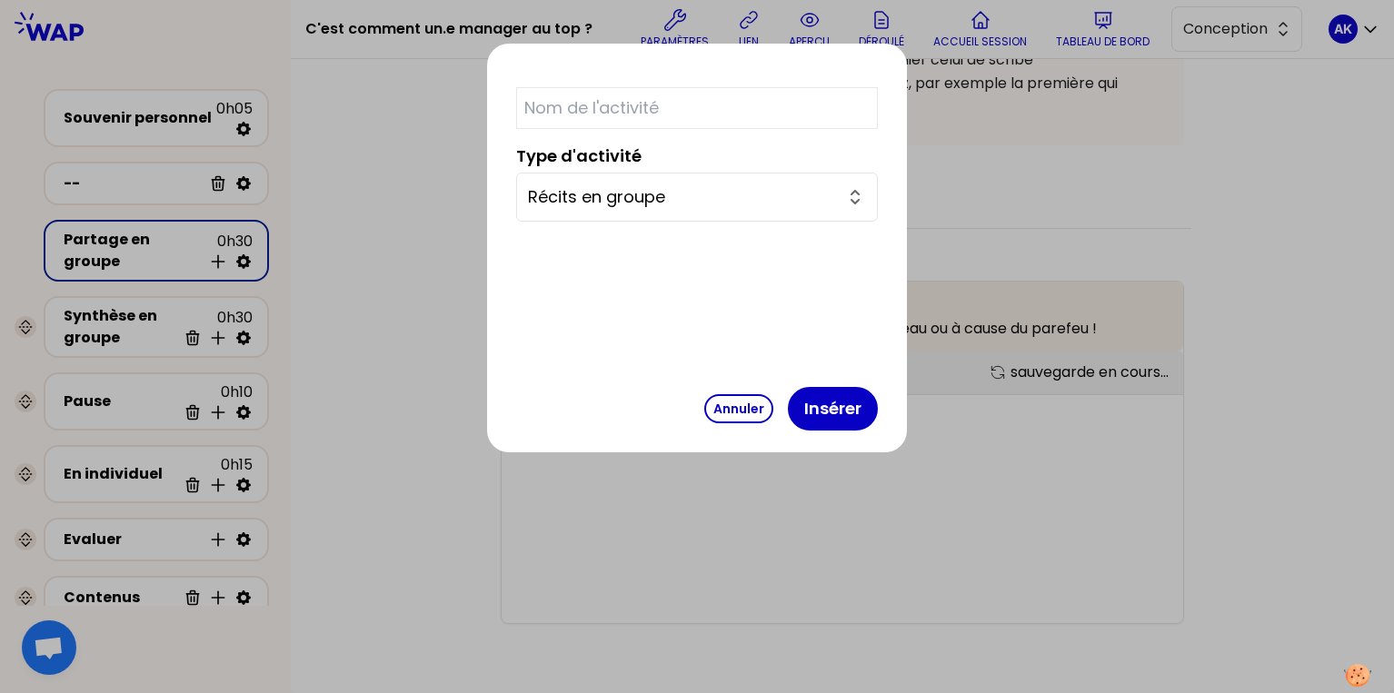
scroll to position [1258, 0]
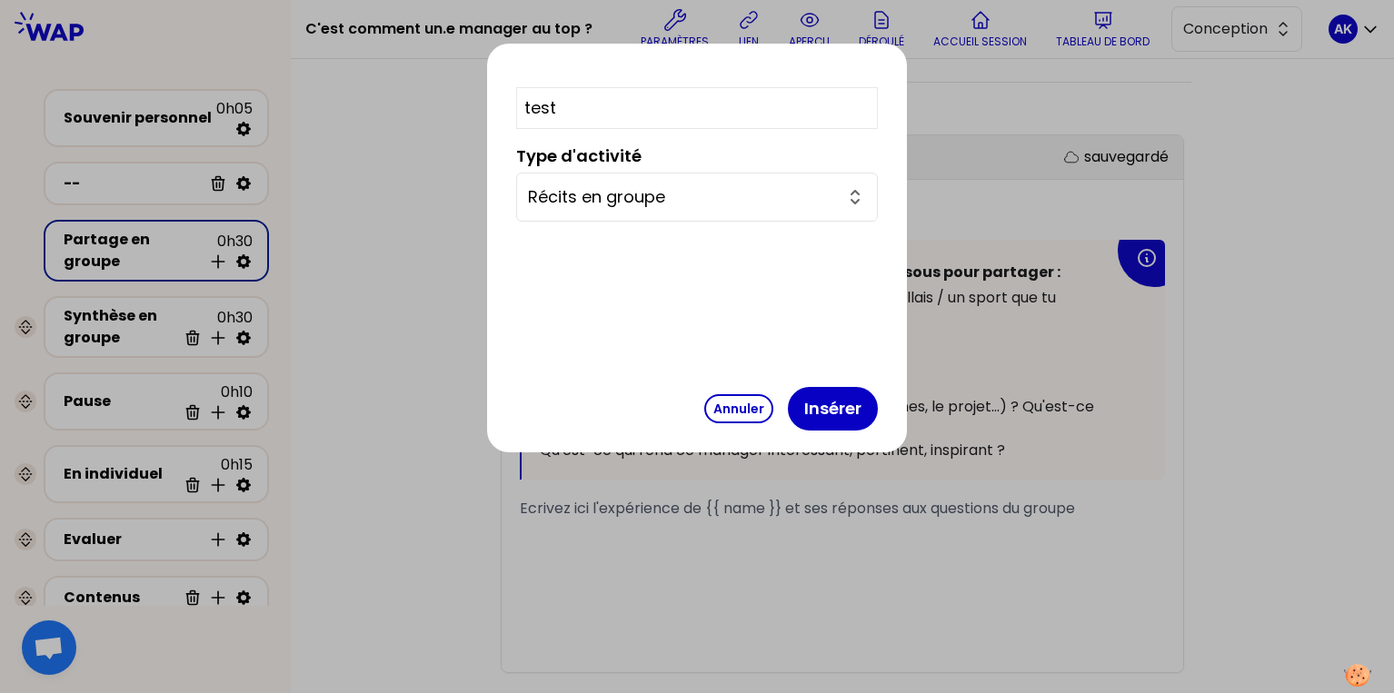
type input "test"
click at [759, 164] on div "Type d'activité Récits en groupe" at bounding box center [697, 183] width 362 height 78
click at [828, 402] on button "Insérer" at bounding box center [833, 409] width 90 height 44
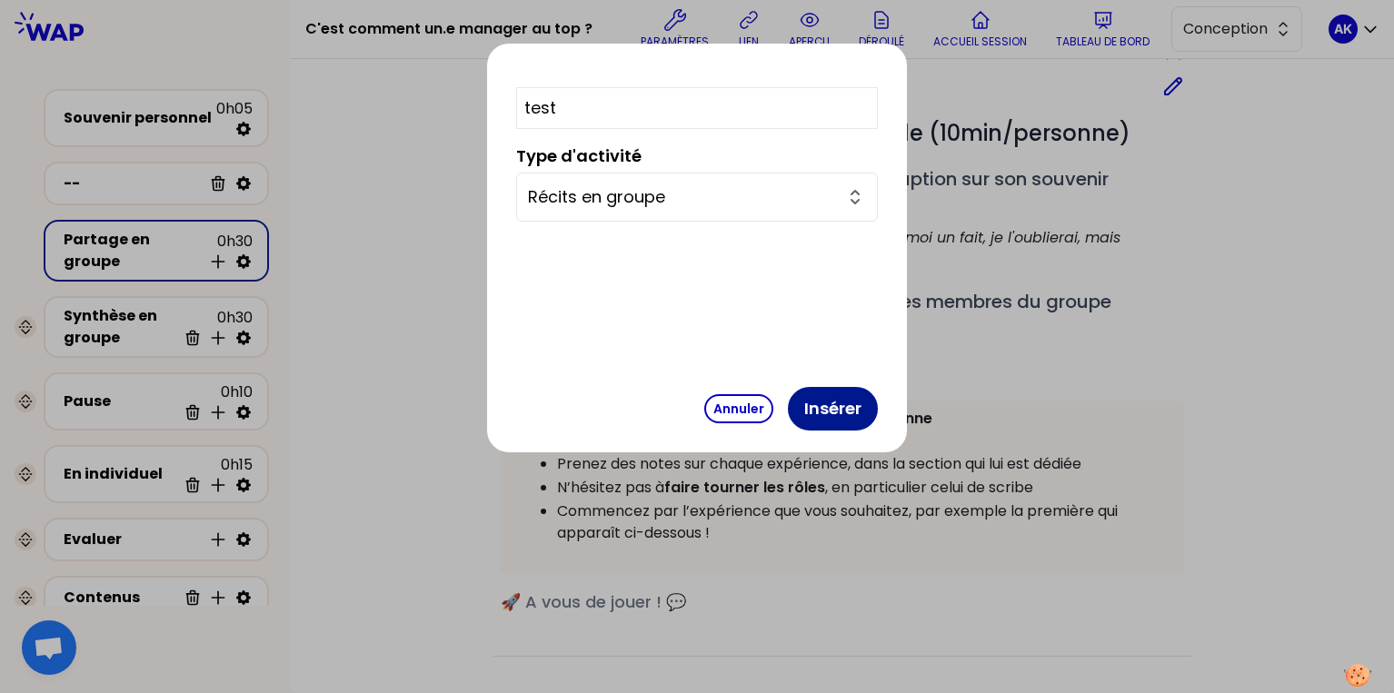
select select "4"
select select "5"
select select "false"
select select "Each"
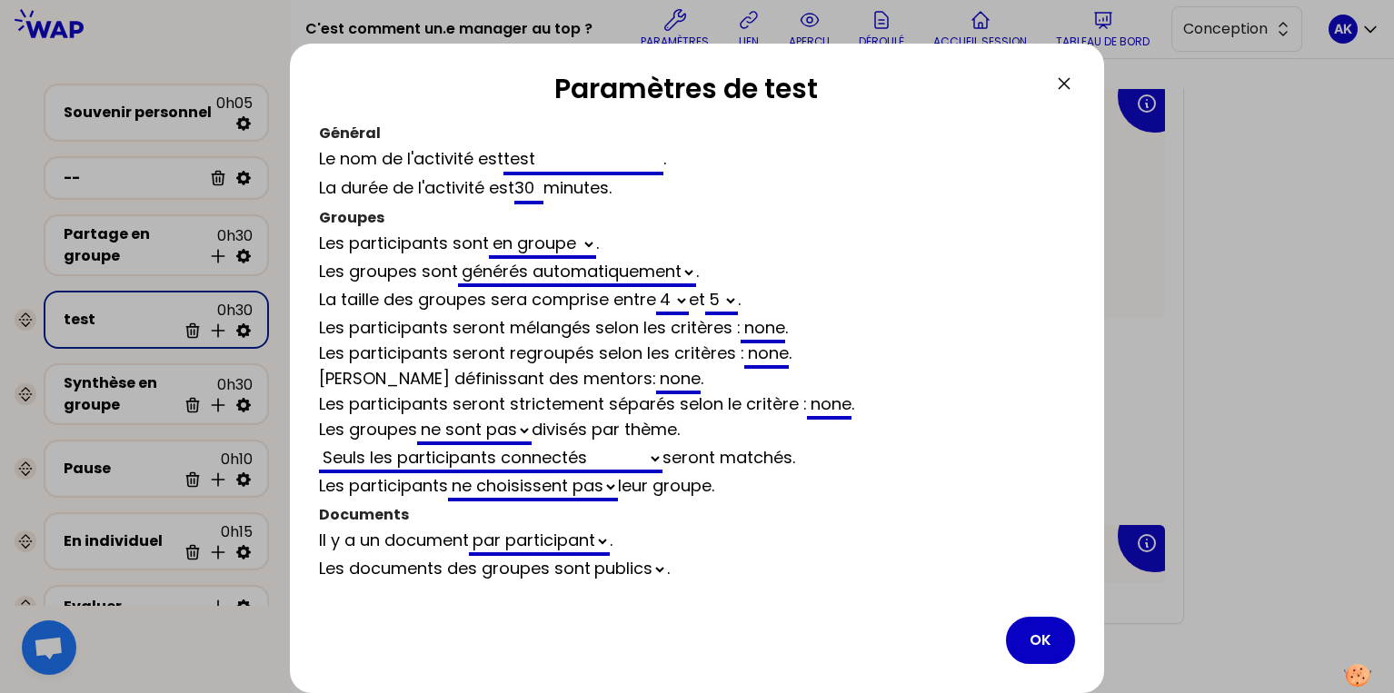
scroll to position [11, 0]
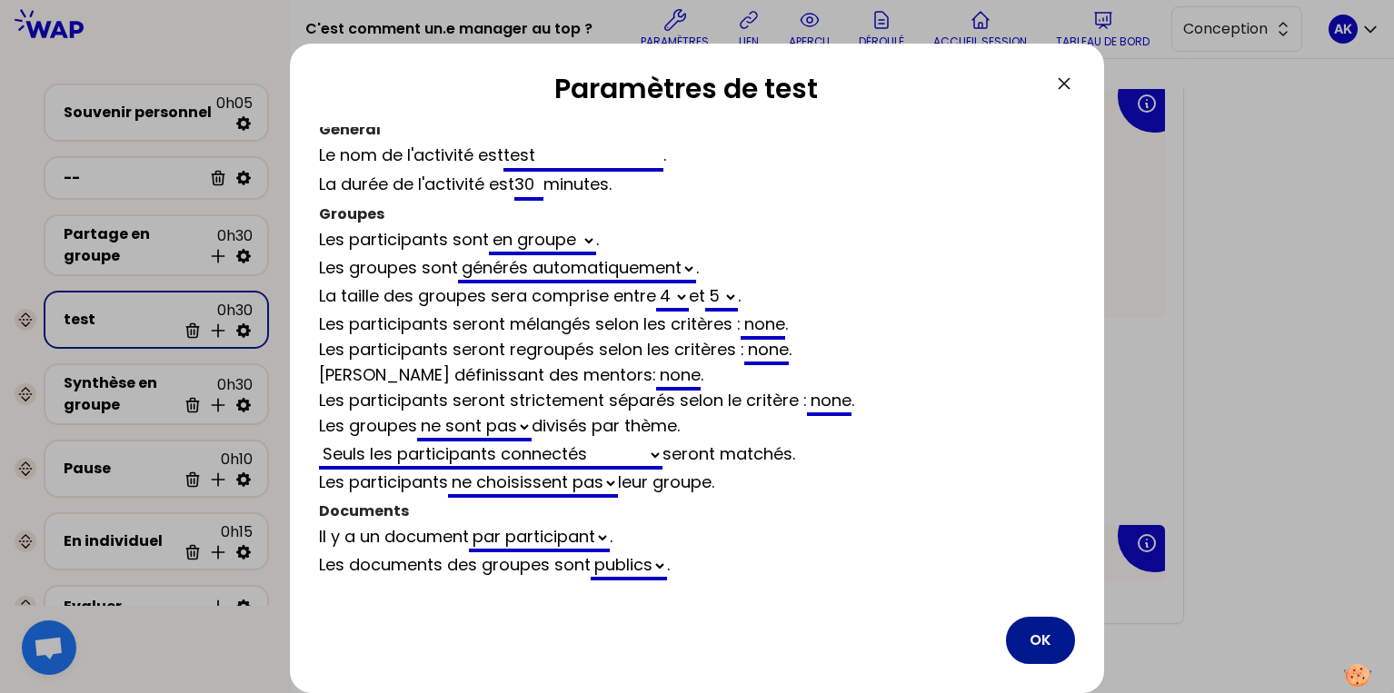
click at [1029, 635] on button "OK" at bounding box center [1040, 640] width 69 height 47
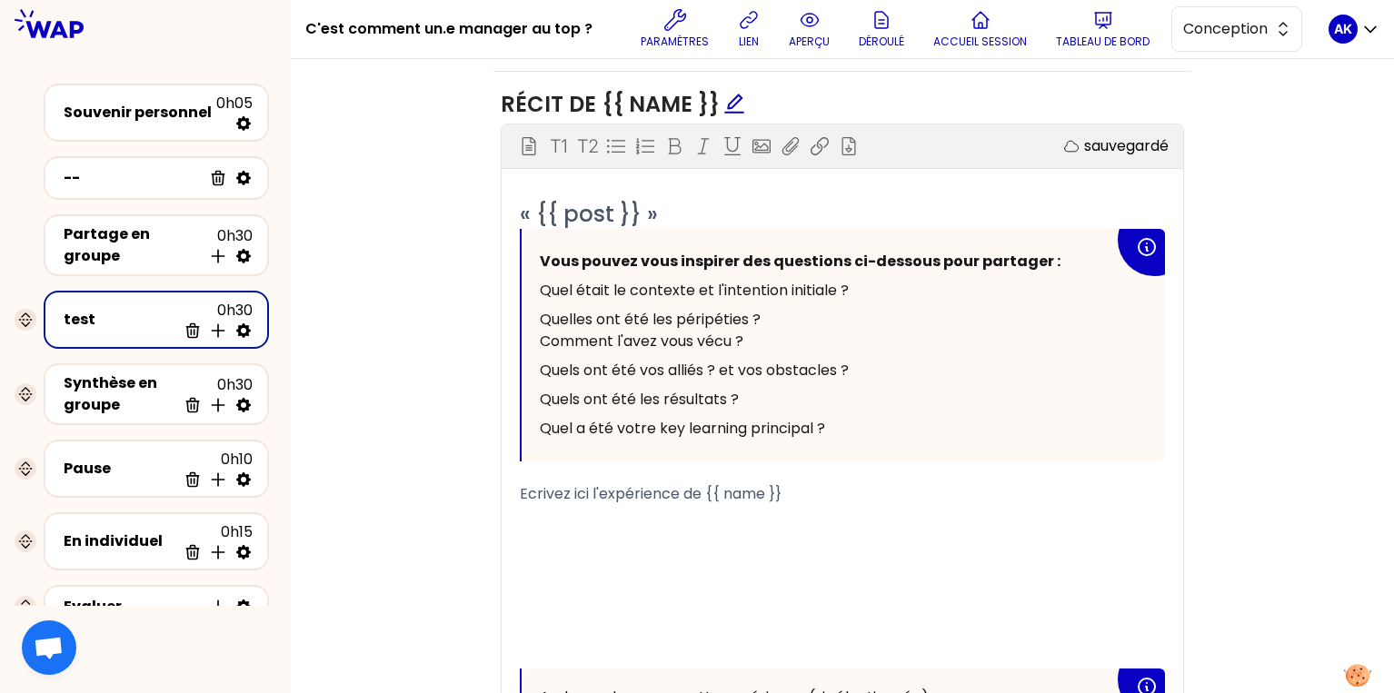
scroll to position [874, 0]
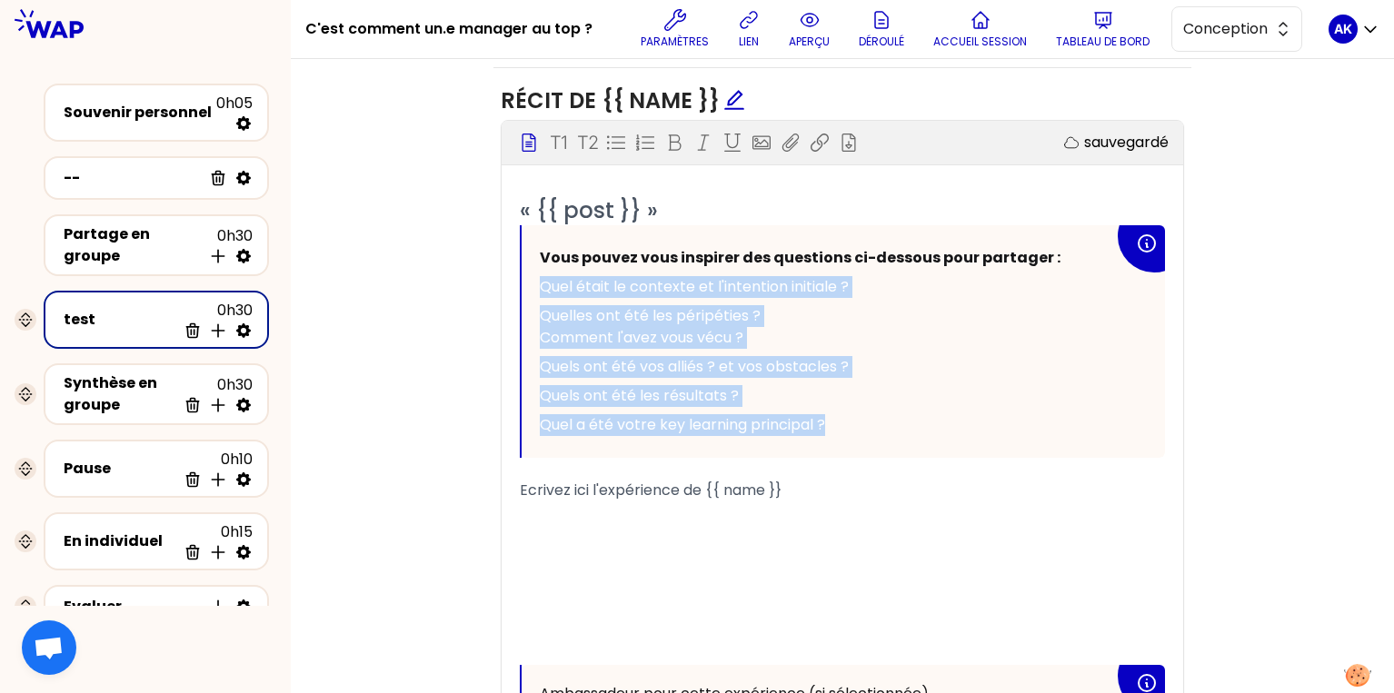
drag, startPoint x: 542, startPoint y: 288, endPoint x: 841, endPoint y: 422, distance: 327.8
click at [841, 422] on div "Vous pouvez vous inspirer des questions ci-dessous pour partager : Quel était l…" at bounding box center [827, 341] width 574 height 196
copy div "Quel était le contexte et l'intention initiale ? Quelles ont été les péripéties…"
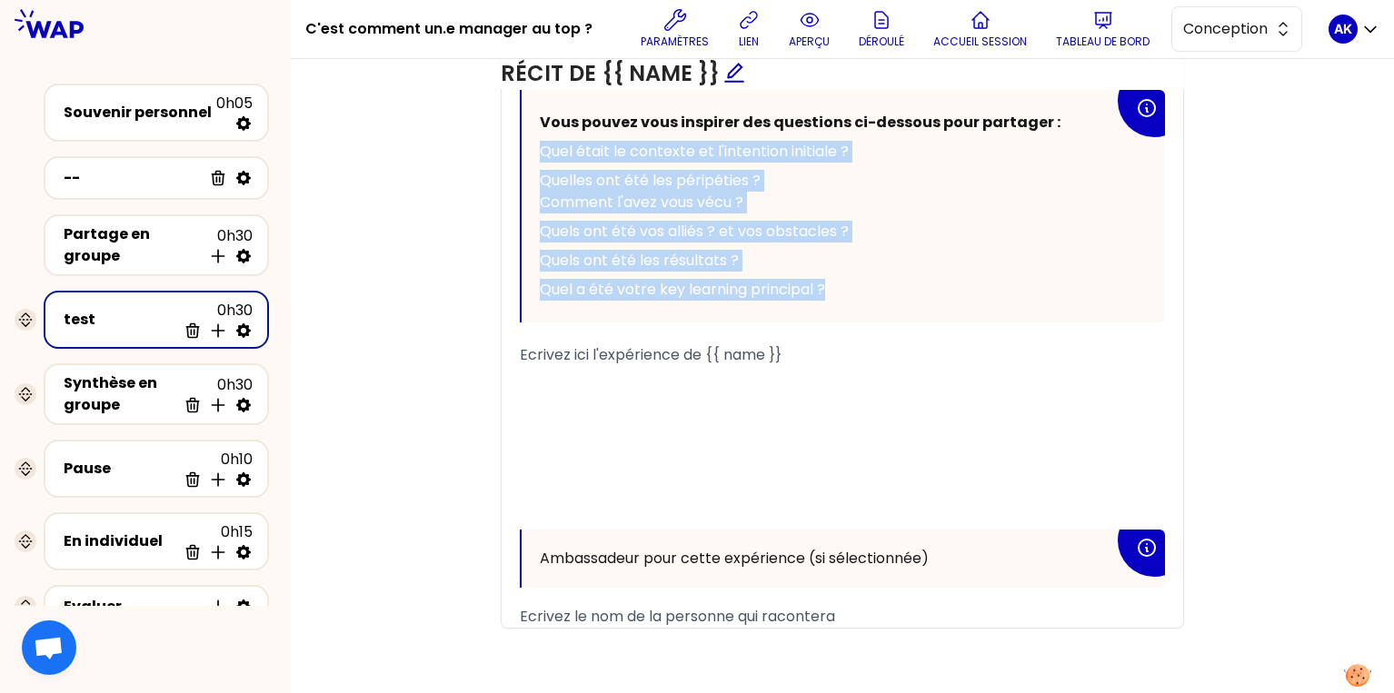
scroll to position [1014, 0]
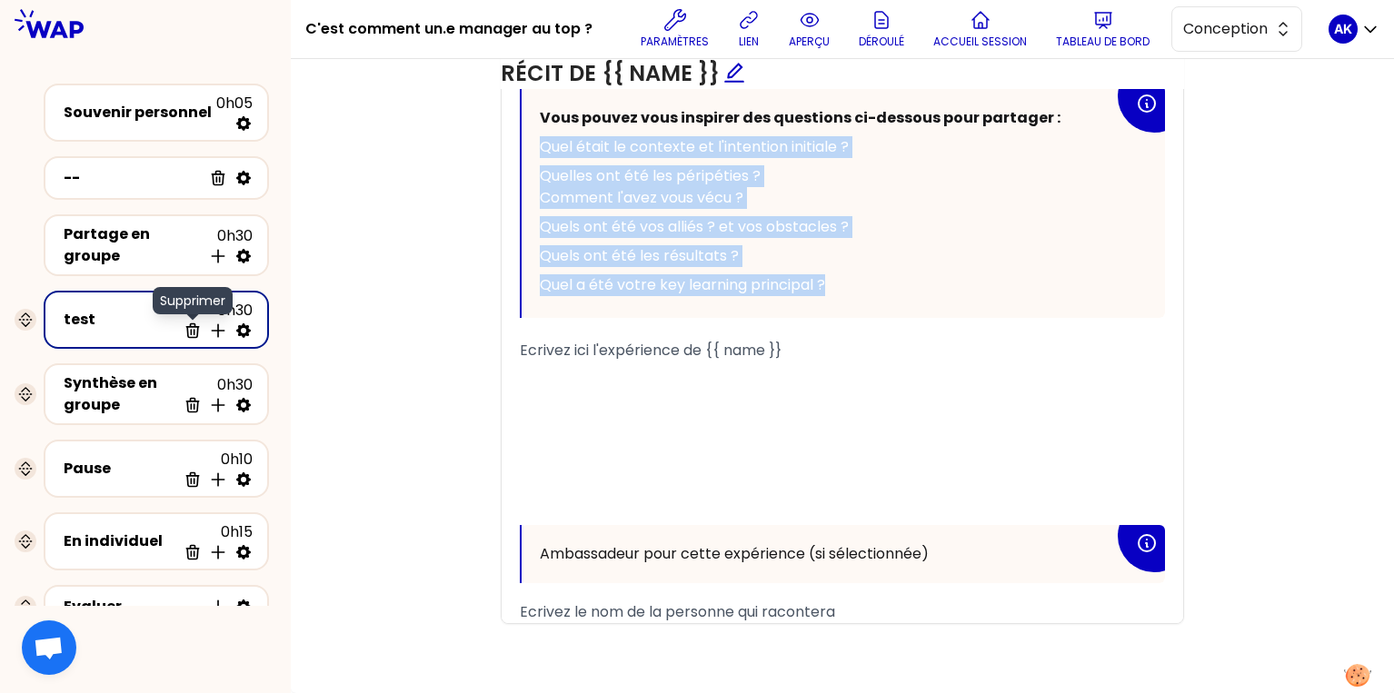
click at [193, 329] on icon at bounding box center [193, 331] width 18 height 18
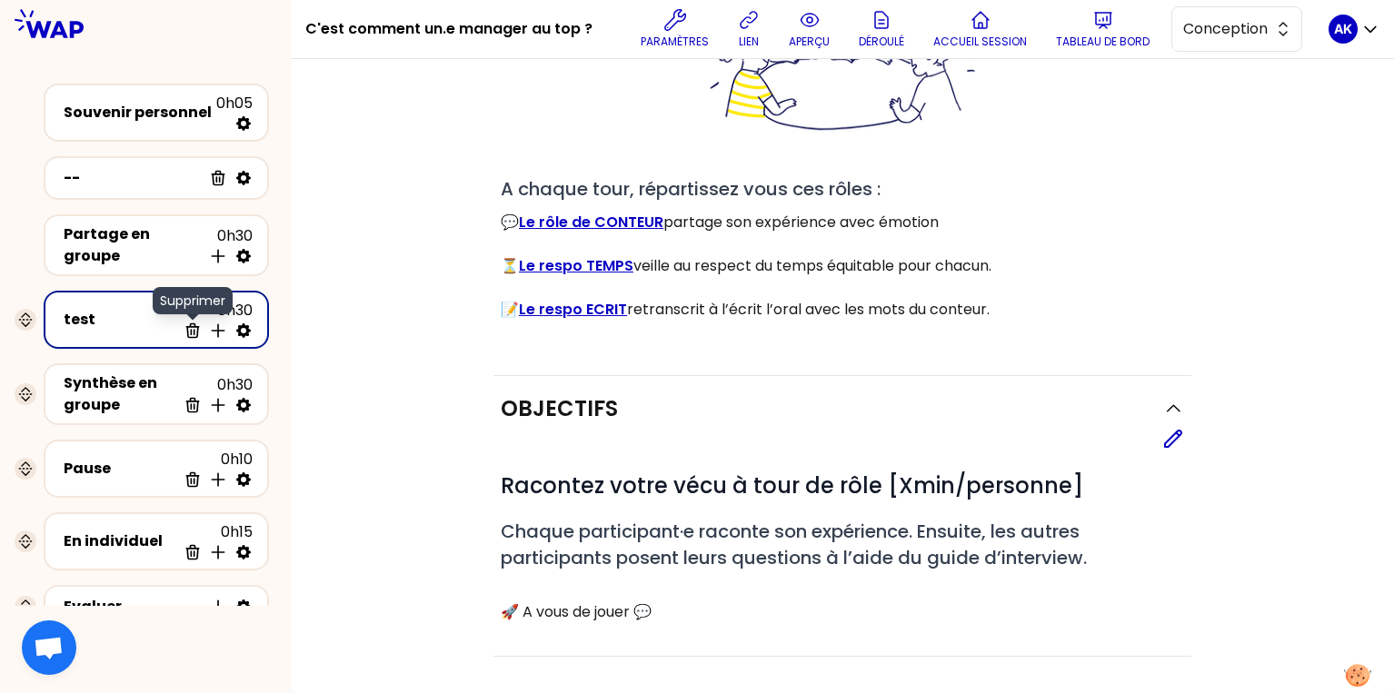
scroll to position [1014, 0]
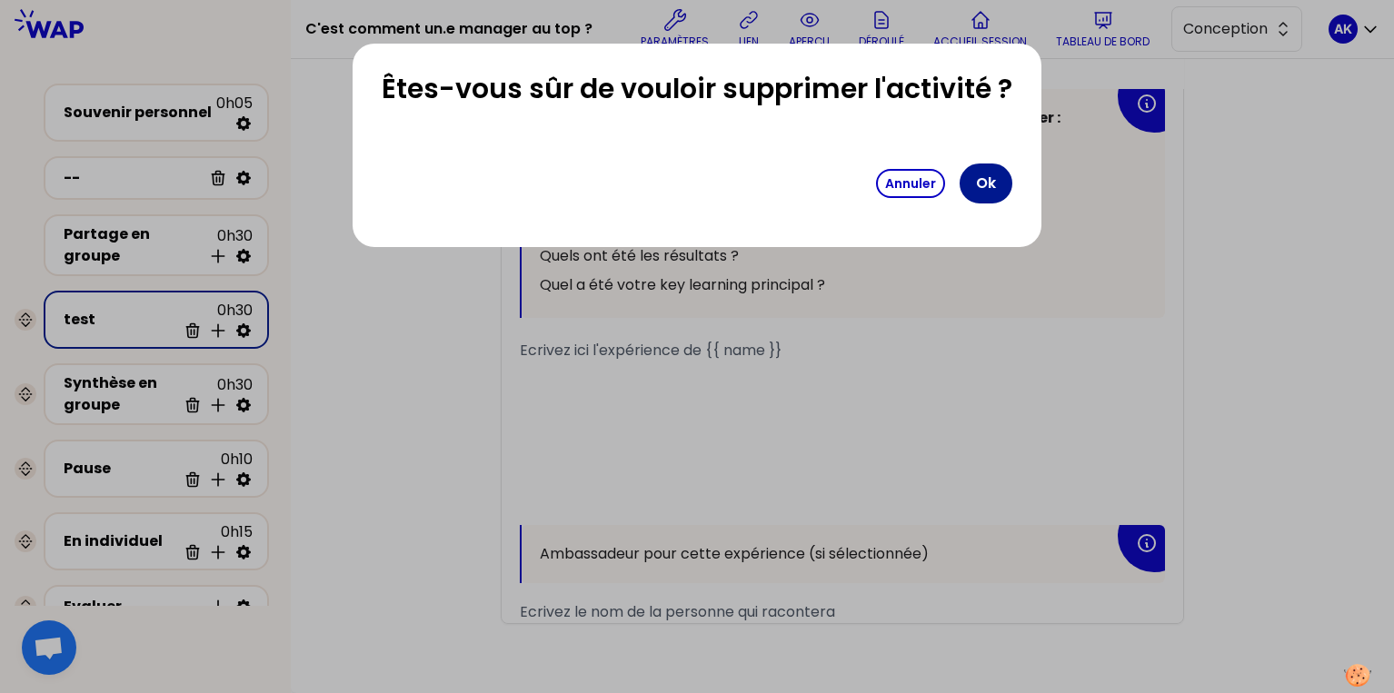
click at [988, 181] on button "Ok" at bounding box center [985, 184] width 53 height 40
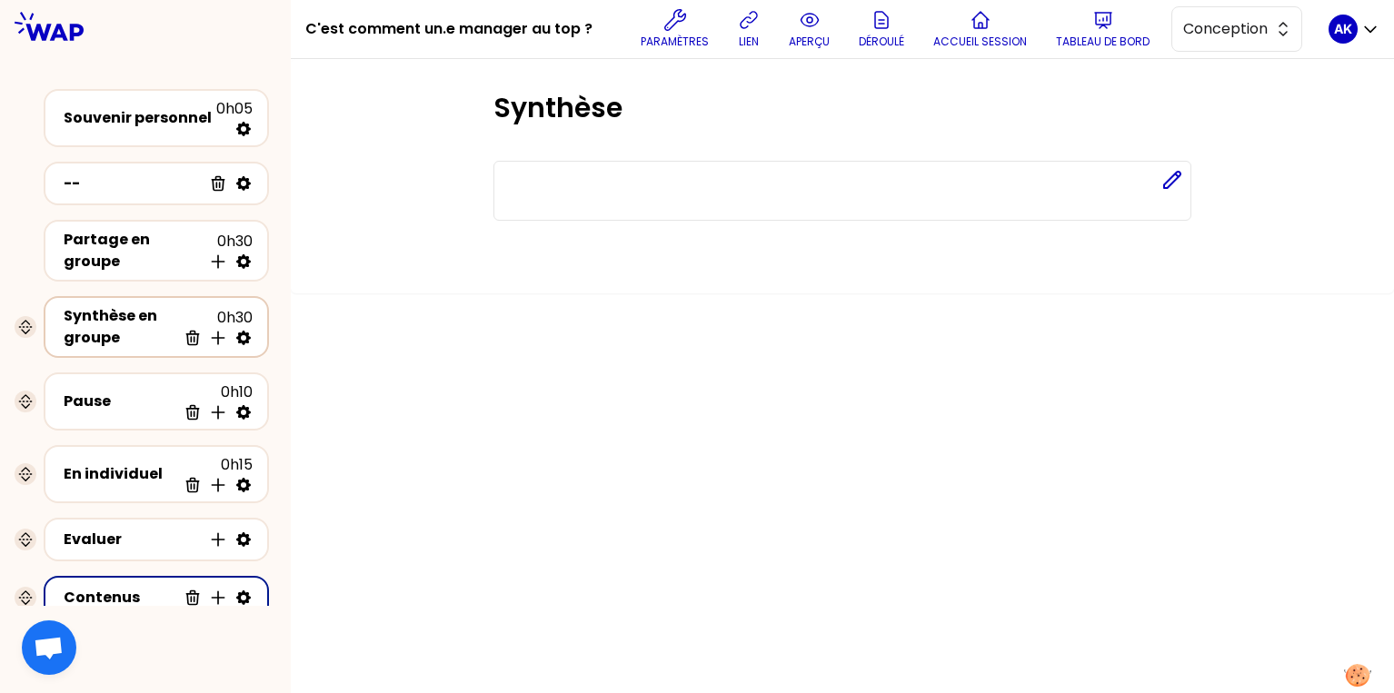
click at [100, 342] on div "Synthèse en groupe" at bounding box center [120, 327] width 113 height 44
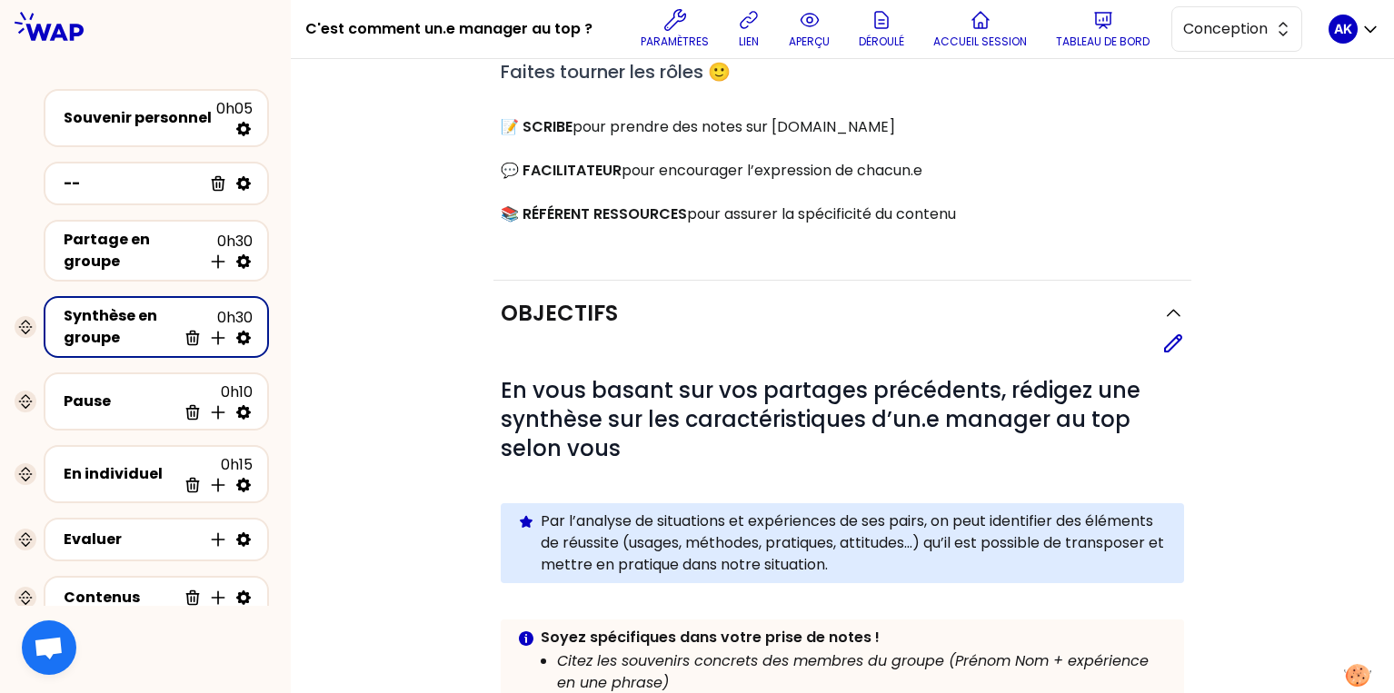
scroll to position [197, 0]
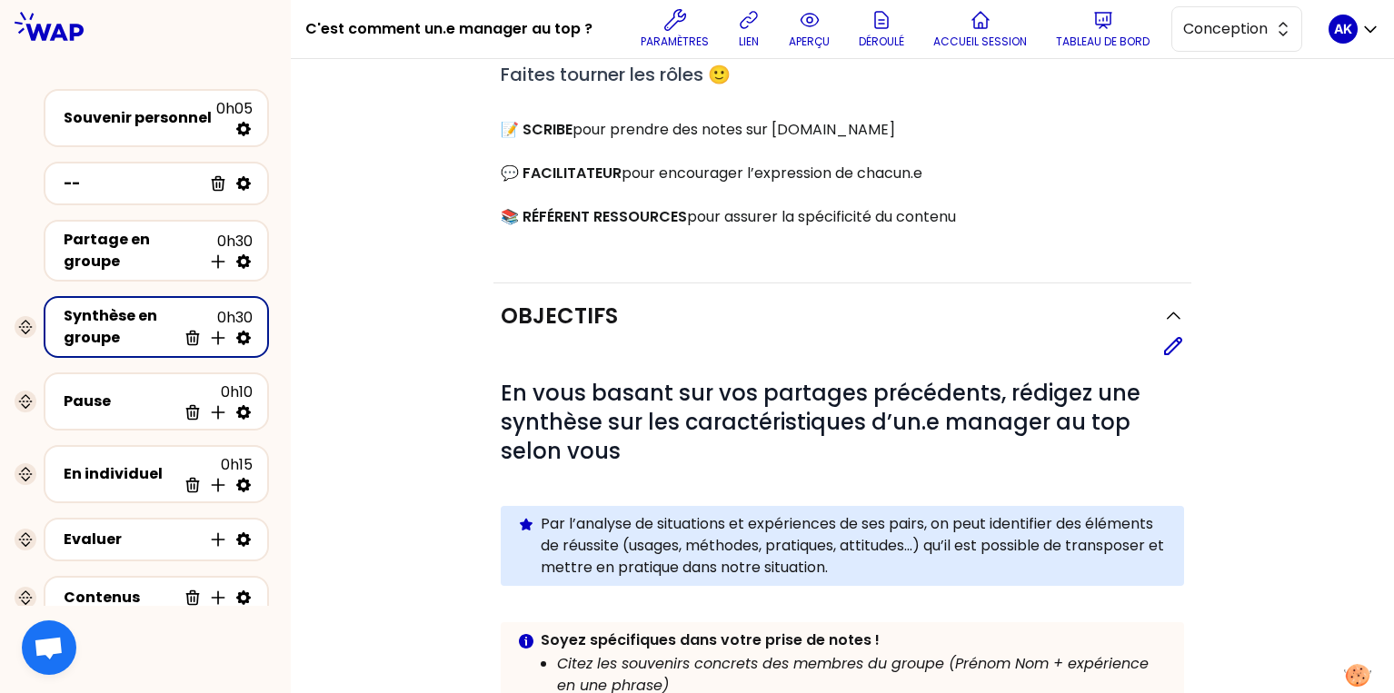
drag, startPoint x: 498, startPoint y: 127, endPoint x: 977, endPoint y: 224, distance: 488.6
click at [977, 224] on div "Groupe et rôles Editer # Continuez avec votre groupe 🤗 # Faites tourner les rôl…" at bounding box center [842, 89] width 698 height 389
copy div "📝 SCRIBE pour prendre des notes sur wap.live 💬 FACILITATEUR pour encourager l’e…"
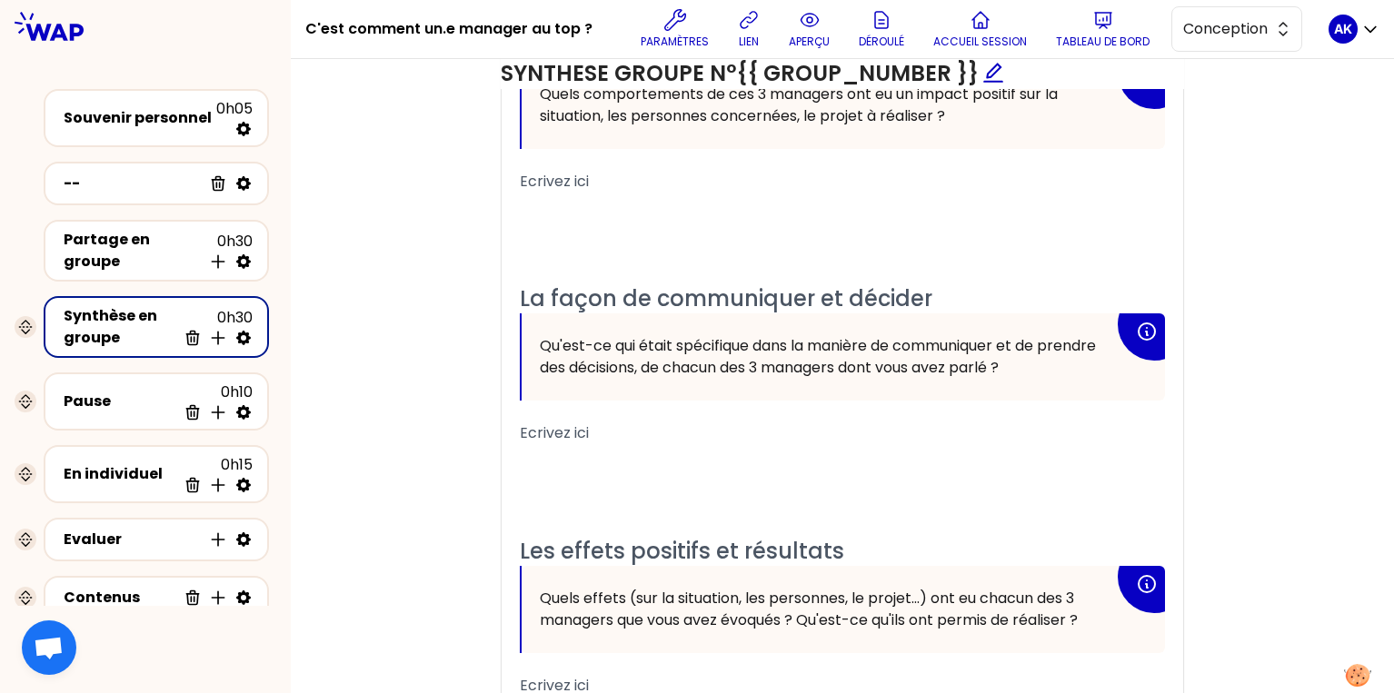
scroll to position [1440, 0]
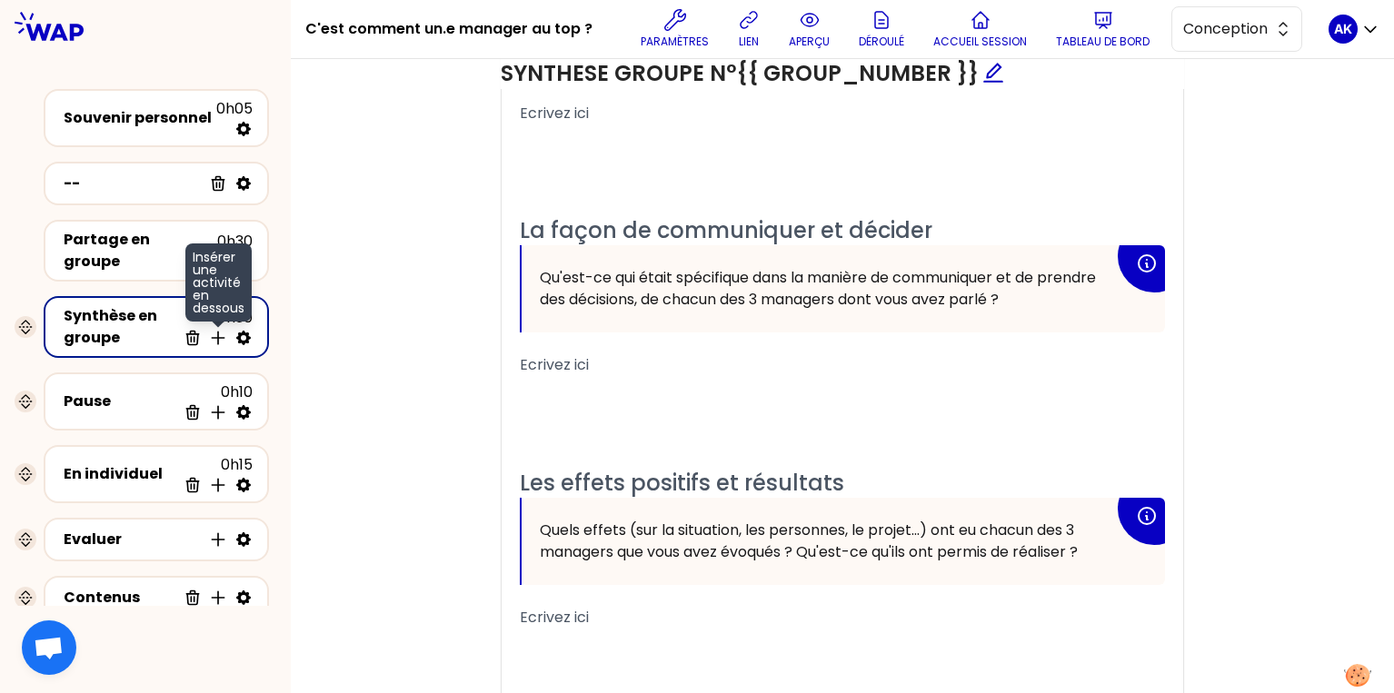
click at [214, 337] on icon at bounding box center [218, 338] width 12 height 12
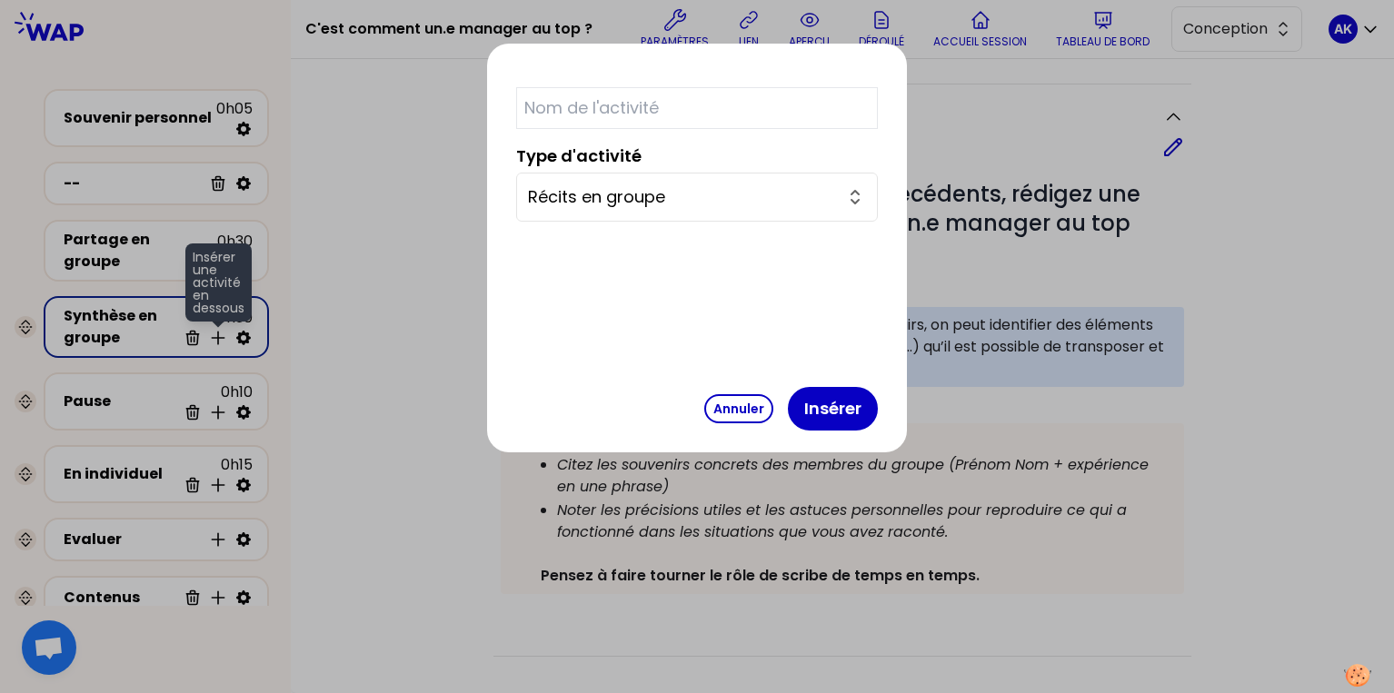
scroll to position [1440, 0]
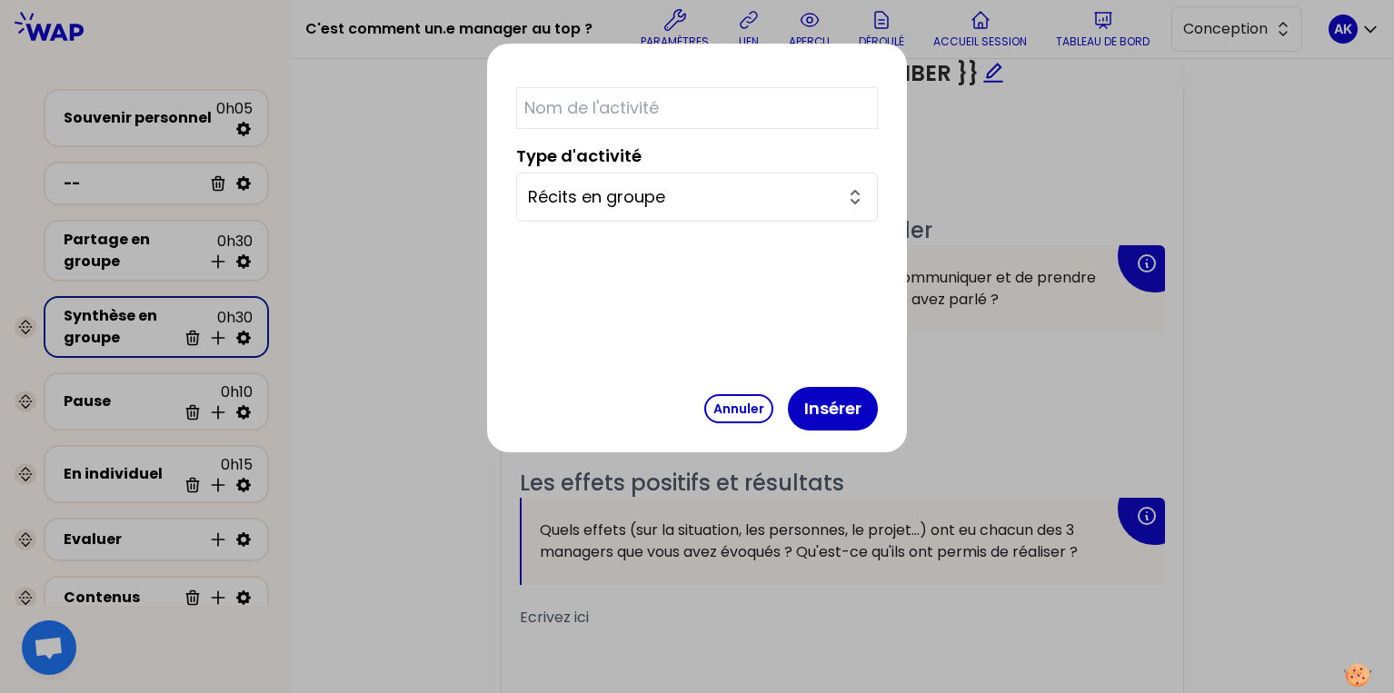
click at [598, 193] on input "Récits en groupe" at bounding box center [686, 196] width 316 height 25
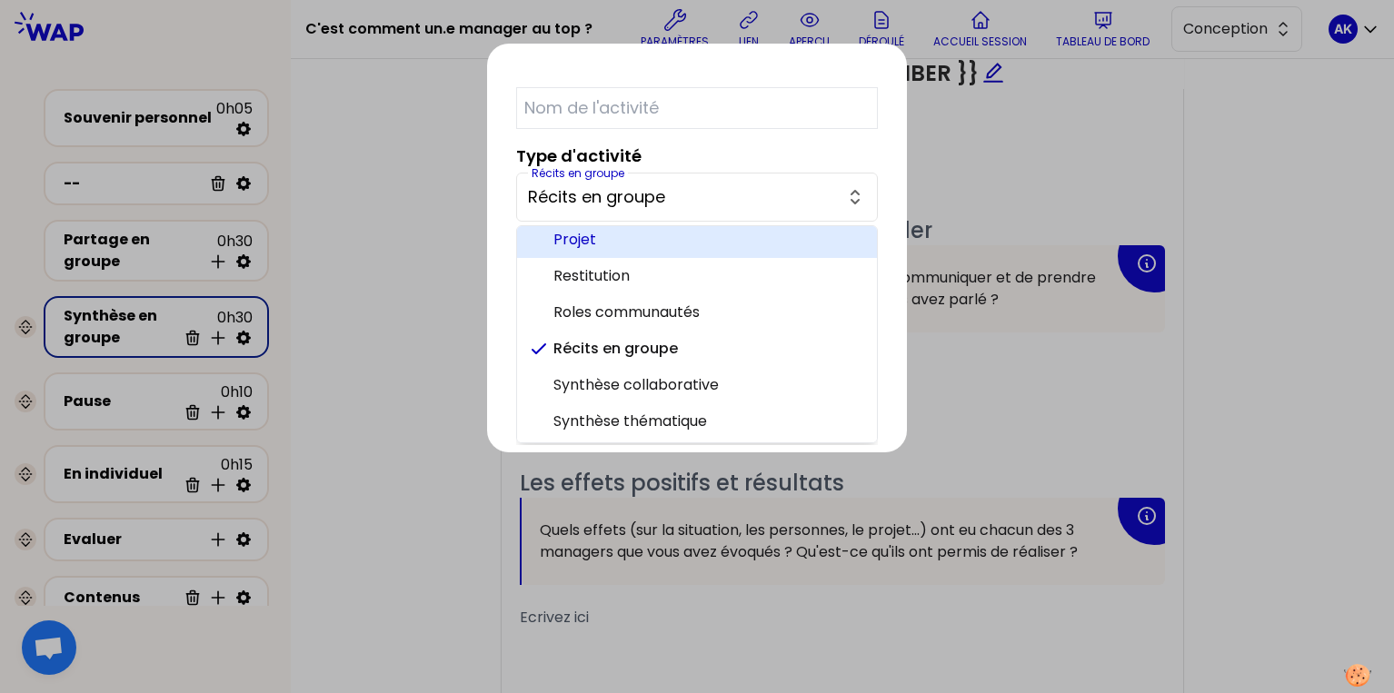
scroll to position [482, 0]
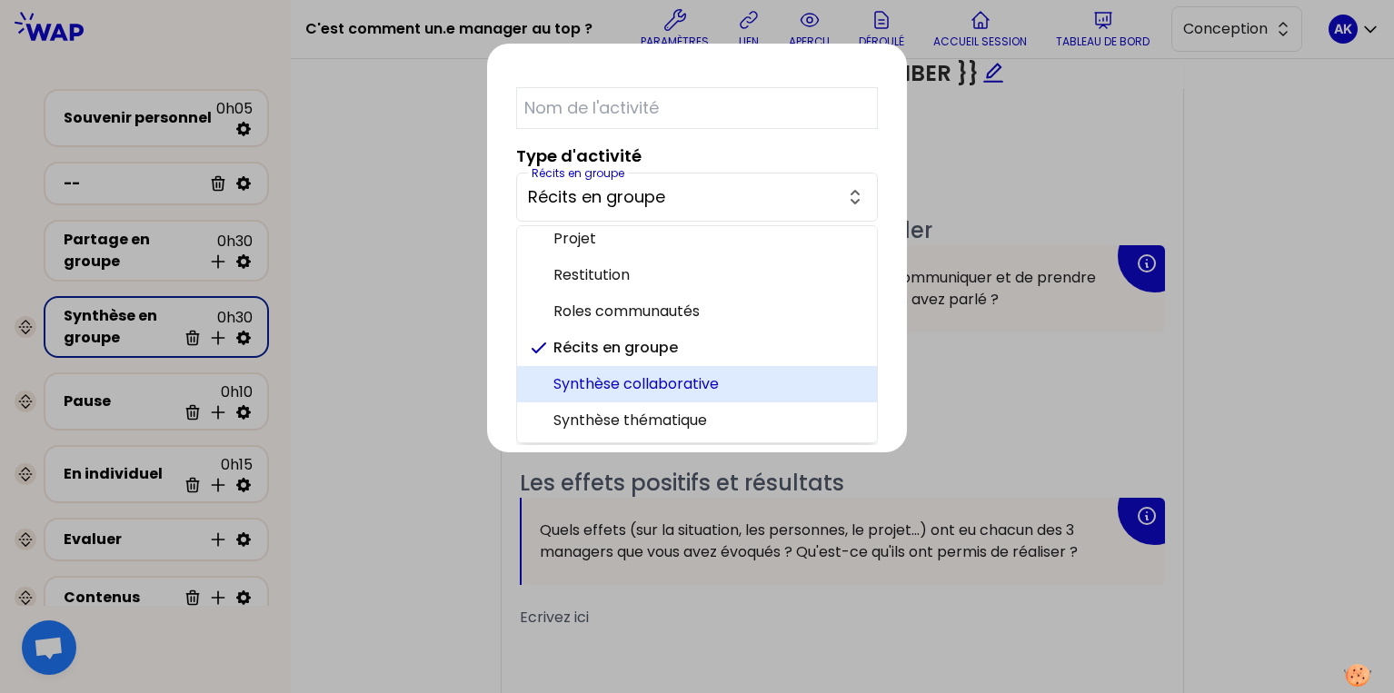
click at [696, 378] on span "Synthèse collaborative" at bounding box center [707, 384] width 309 height 22
type input "Synthèse collaborative"
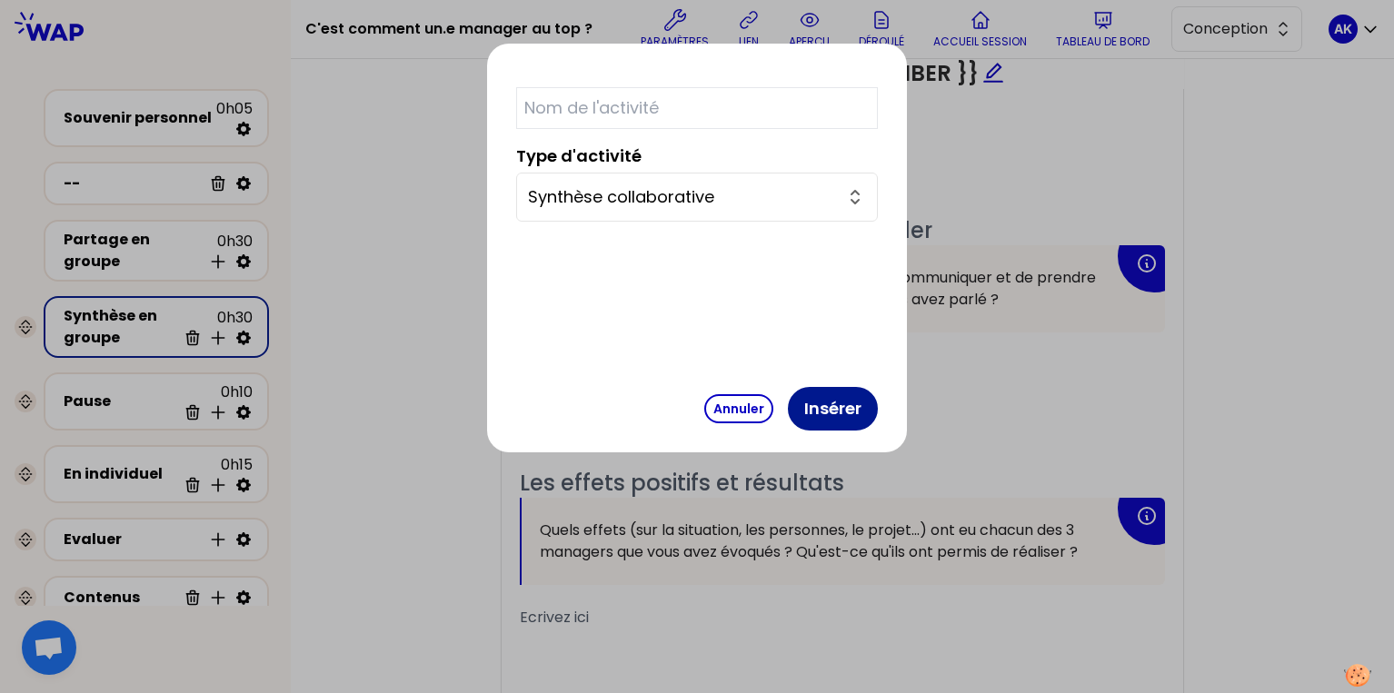
click at [826, 417] on button "Insérer" at bounding box center [833, 409] width 90 height 44
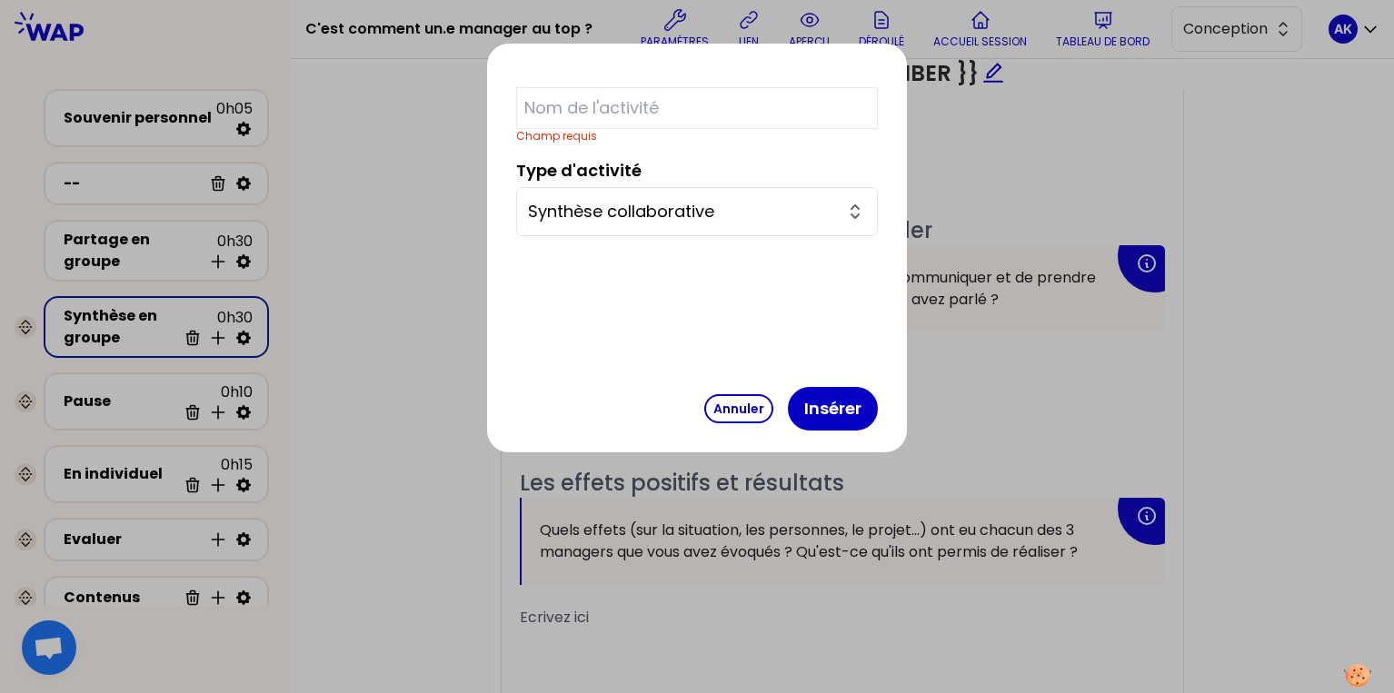
click at [744, 124] on input "text" at bounding box center [697, 108] width 362 height 42
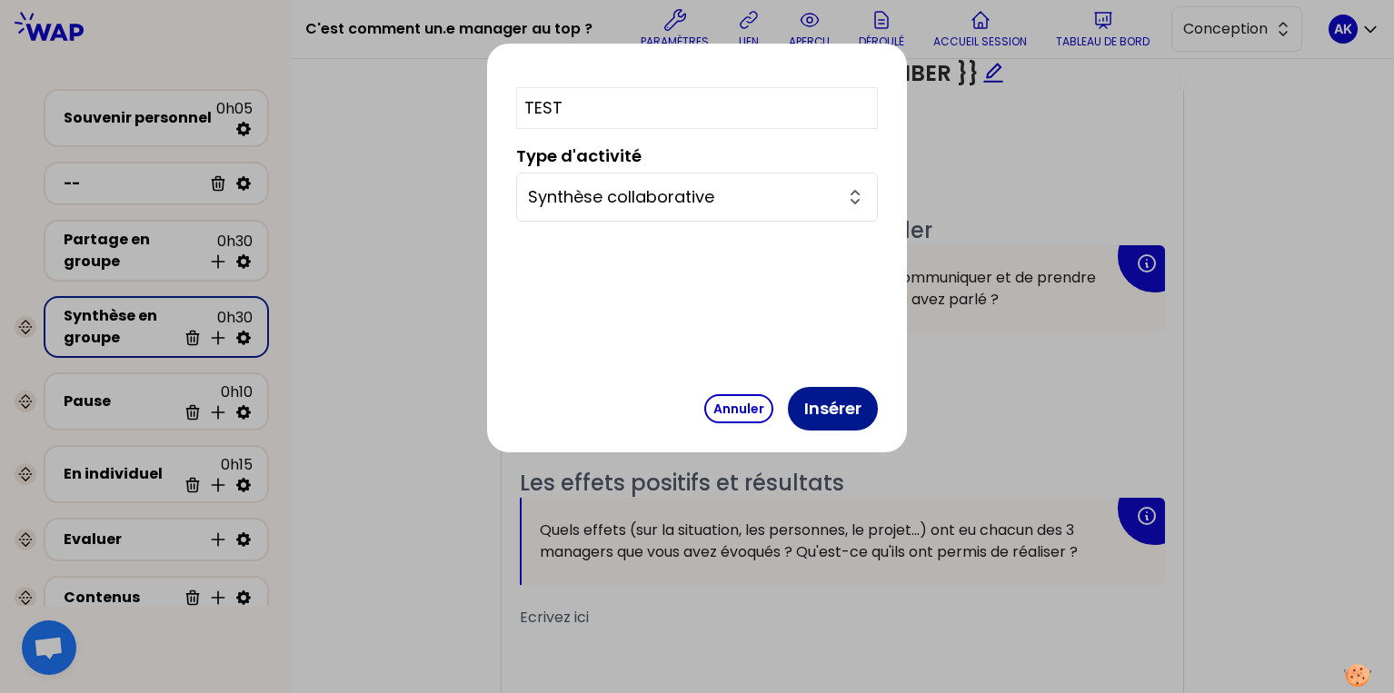
type input "TEST"
click at [820, 403] on button "Insérer" at bounding box center [833, 409] width 90 height 44
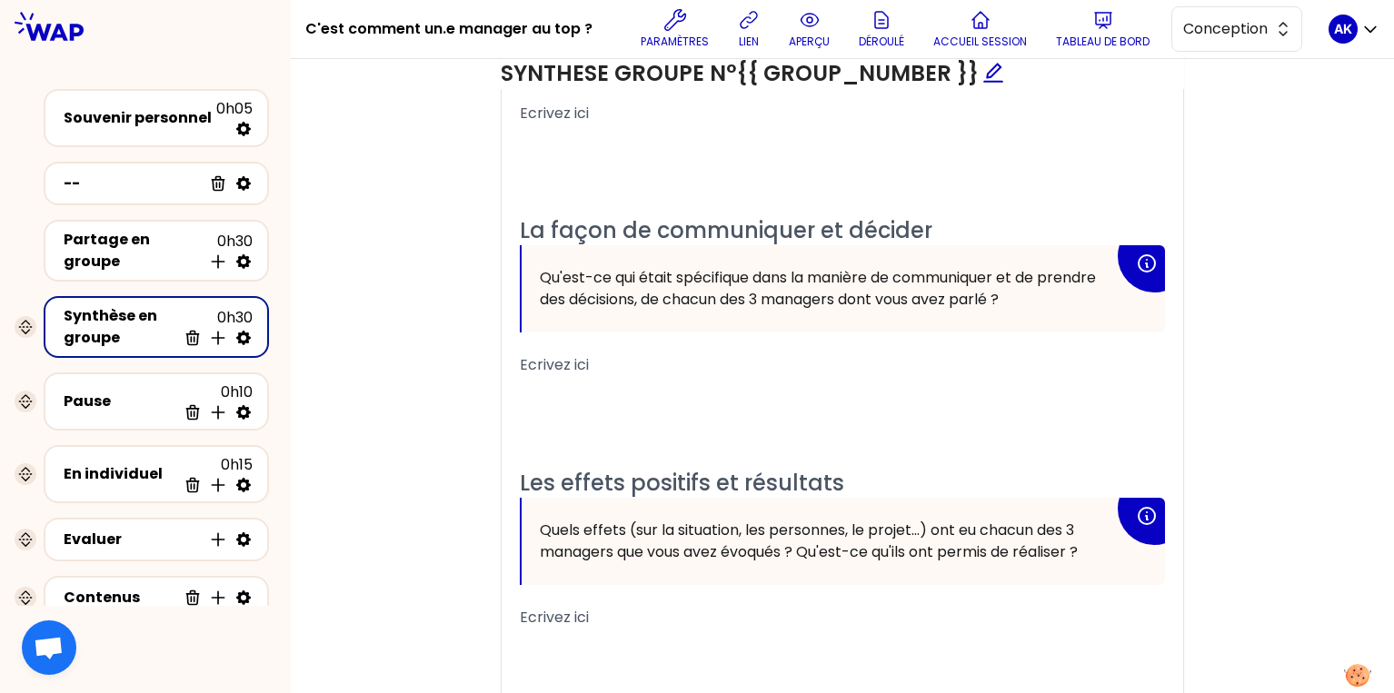
select select "same_as"
select select "share"
select select "false"
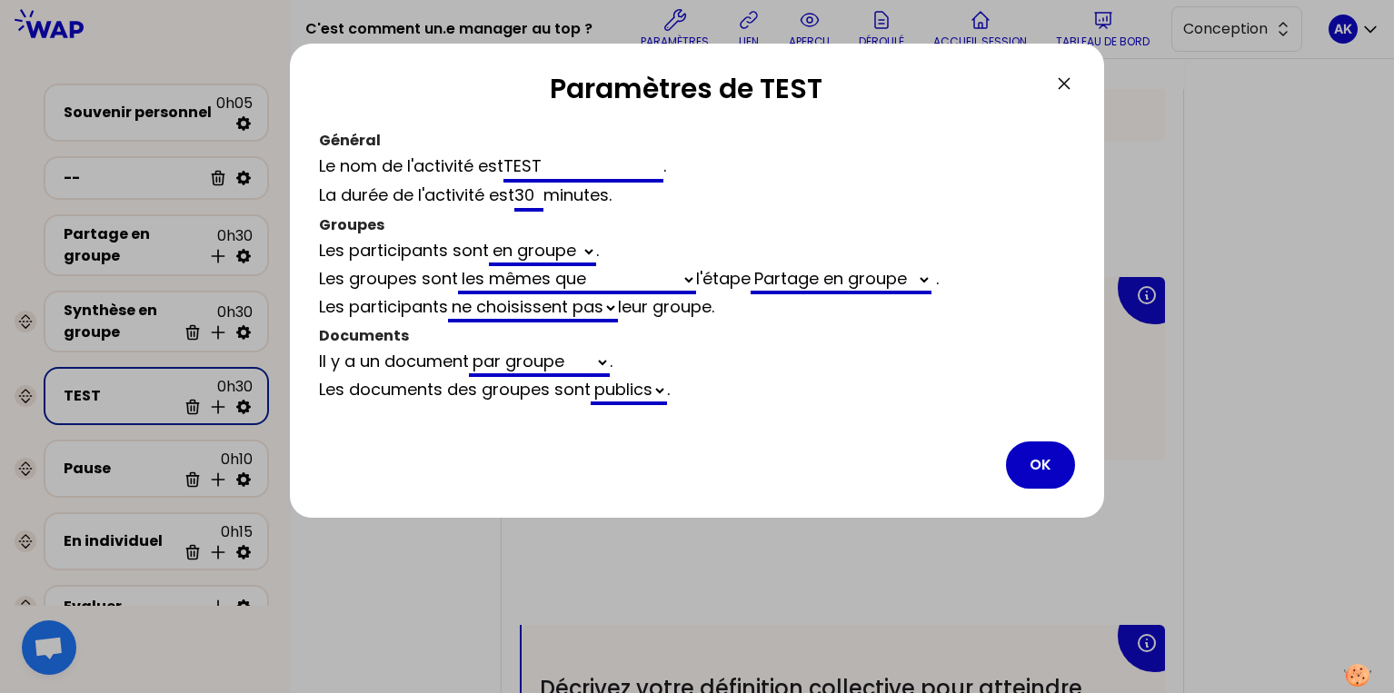
scroll to position [1440, 0]
click at [1036, 461] on button "OK" at bounding box center [1040, 465] width 69 height 47
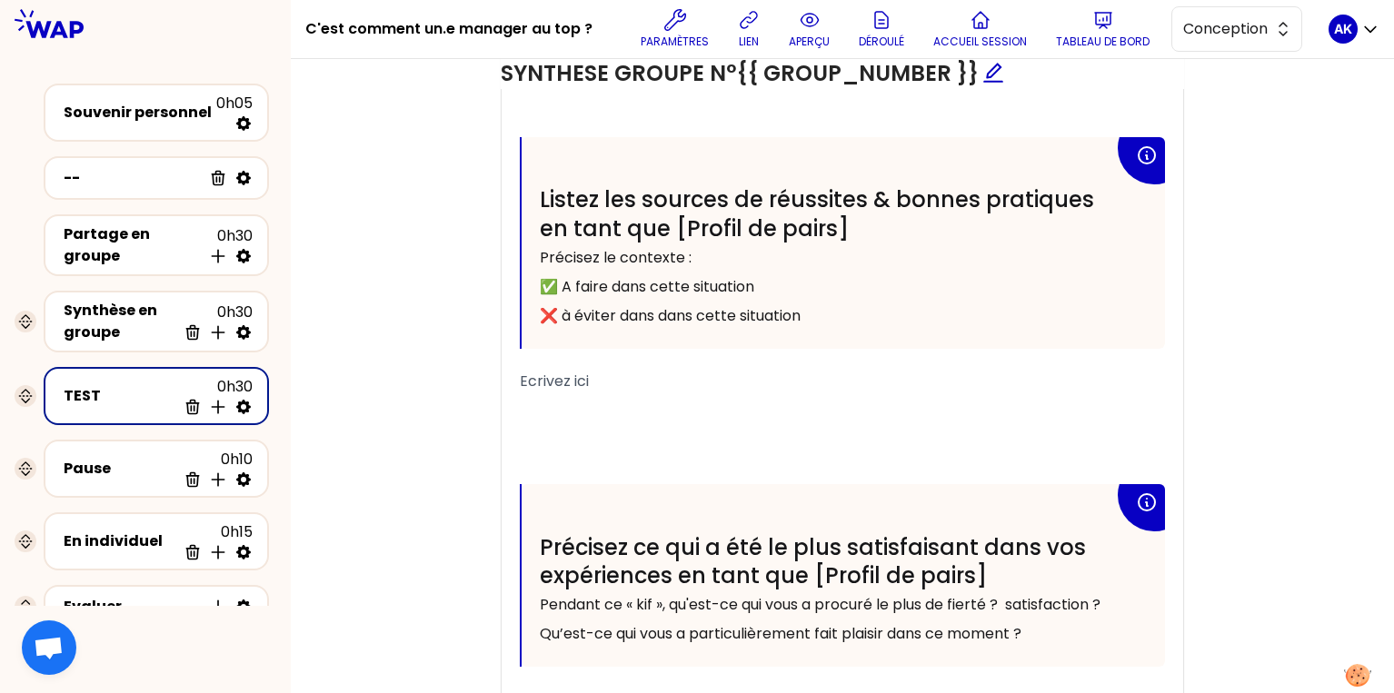
scroll to position [1235, 0]
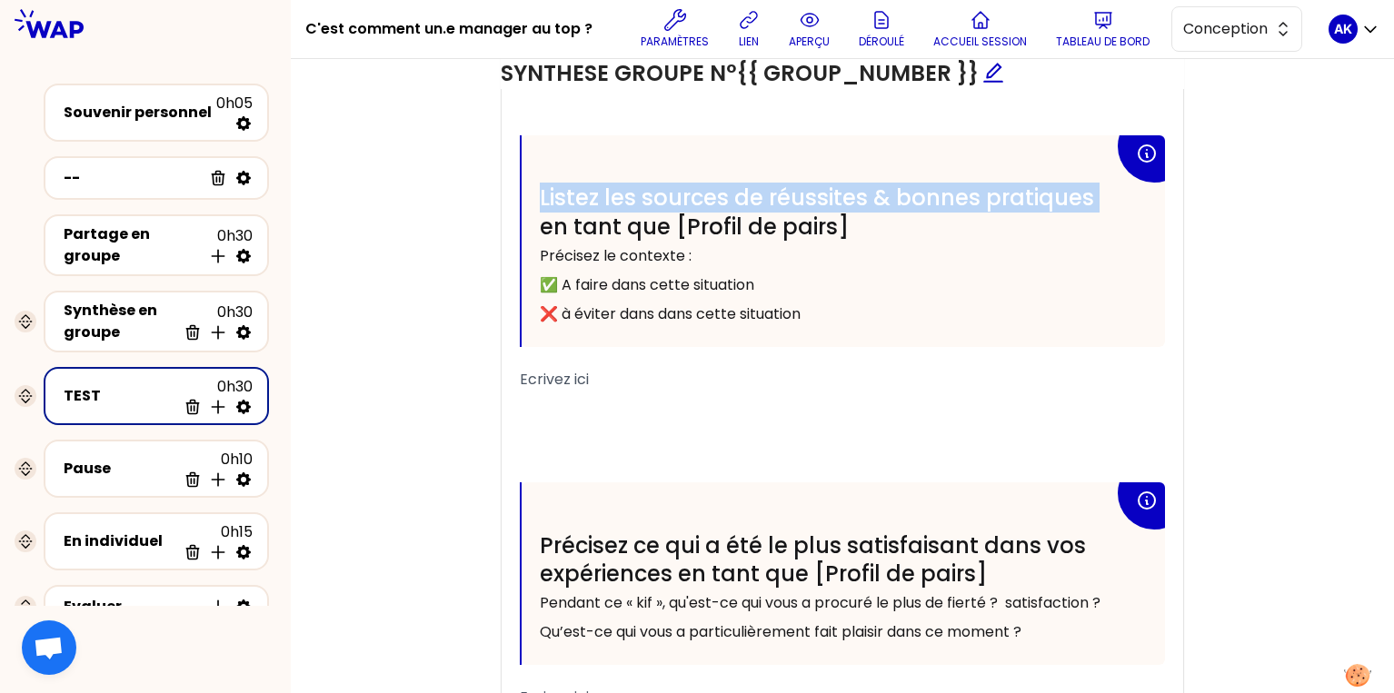
drag, startPoint x: 1089, startPoint y: 201, endPoint x: 542, endPoint y: 186, distance: 547.1
click at [542, 184] on span "Listez les sources de réussites & bonnes pratiques en tant que [Profil de pairs]" at bounding box center [820, 212] width 560 height 58
copy span "Listez les sources de réussites & bonnes pratiques"
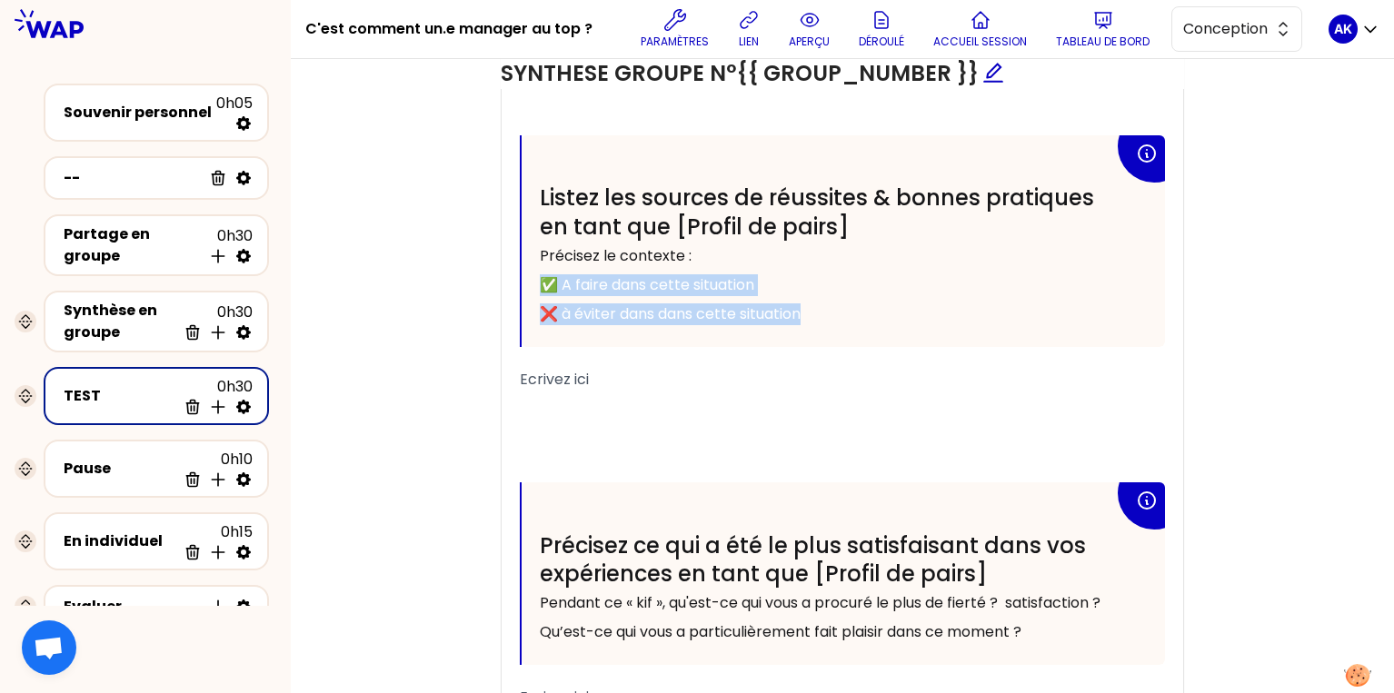
drag, startPoint x: 799, startPoint y: 313, endPoint x: 542, endPoint y: 293, distance: 257.0
click at [542, 293] on div "Listez les sources de réussites & bonnes pratiques en tant que [Profil de pairs…" at bounding box center [827, 256] width 574 height 144
copy div "✅ A faire dans cette situation ❌ à éviter dans dans cette situation"
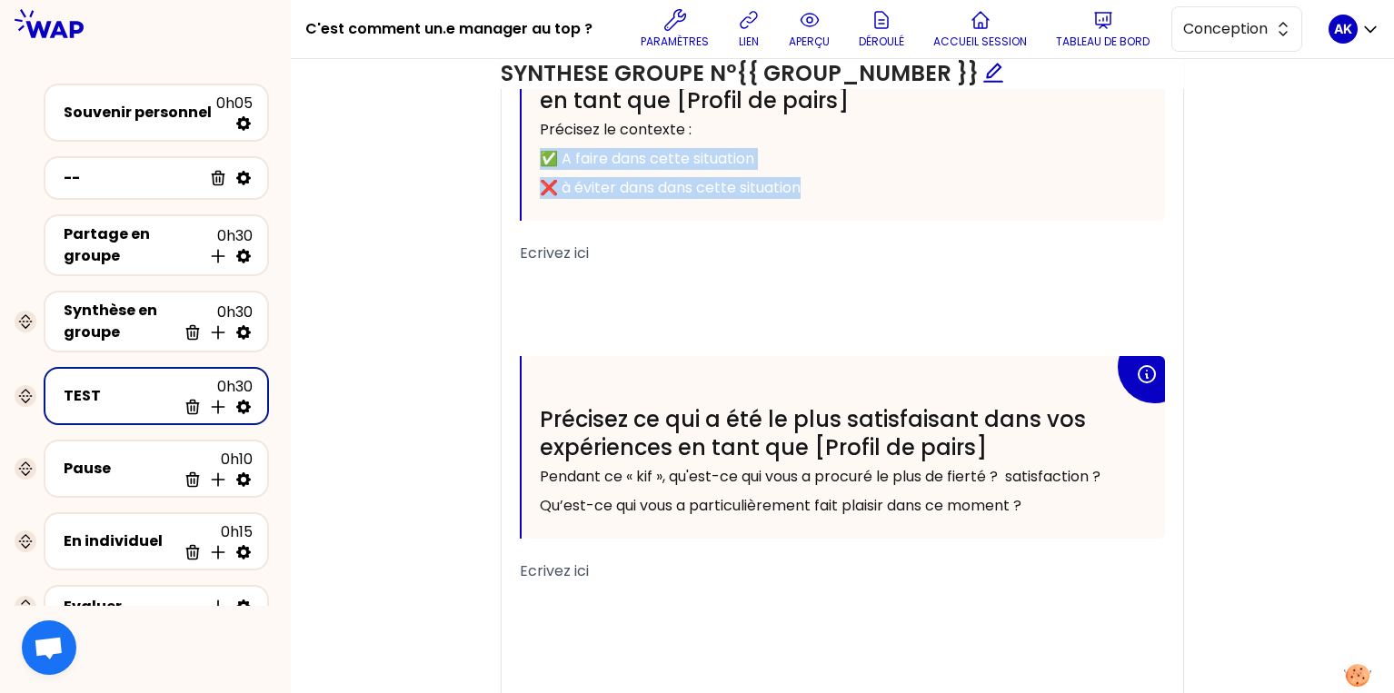
scroll to position [1362, 0]
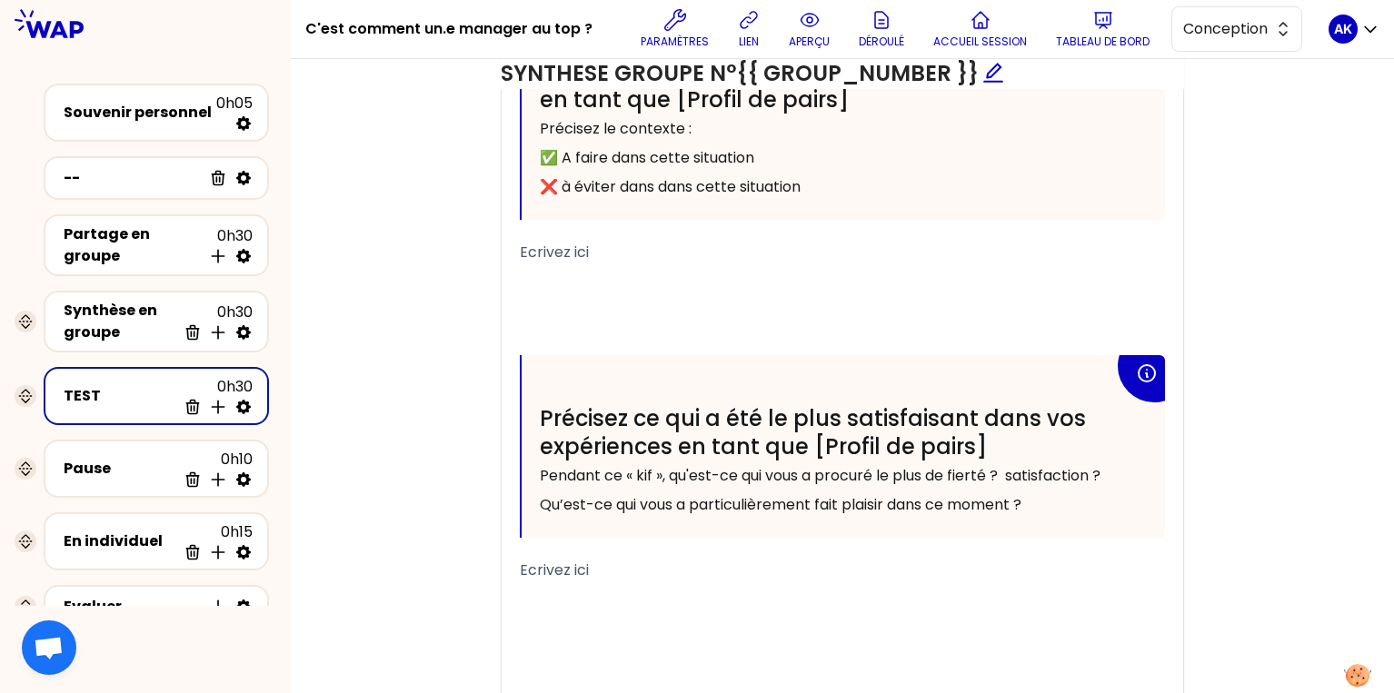
click at [921, 512] on span "Qu’est-ce qui vous a particulièrement fait plaisir dans ce moment ?" at bounding box center [781, 504] width 482 height 21
copy div "Qu’est-ce qui vous a particulièrement fait plaisir dans ce moment ?"
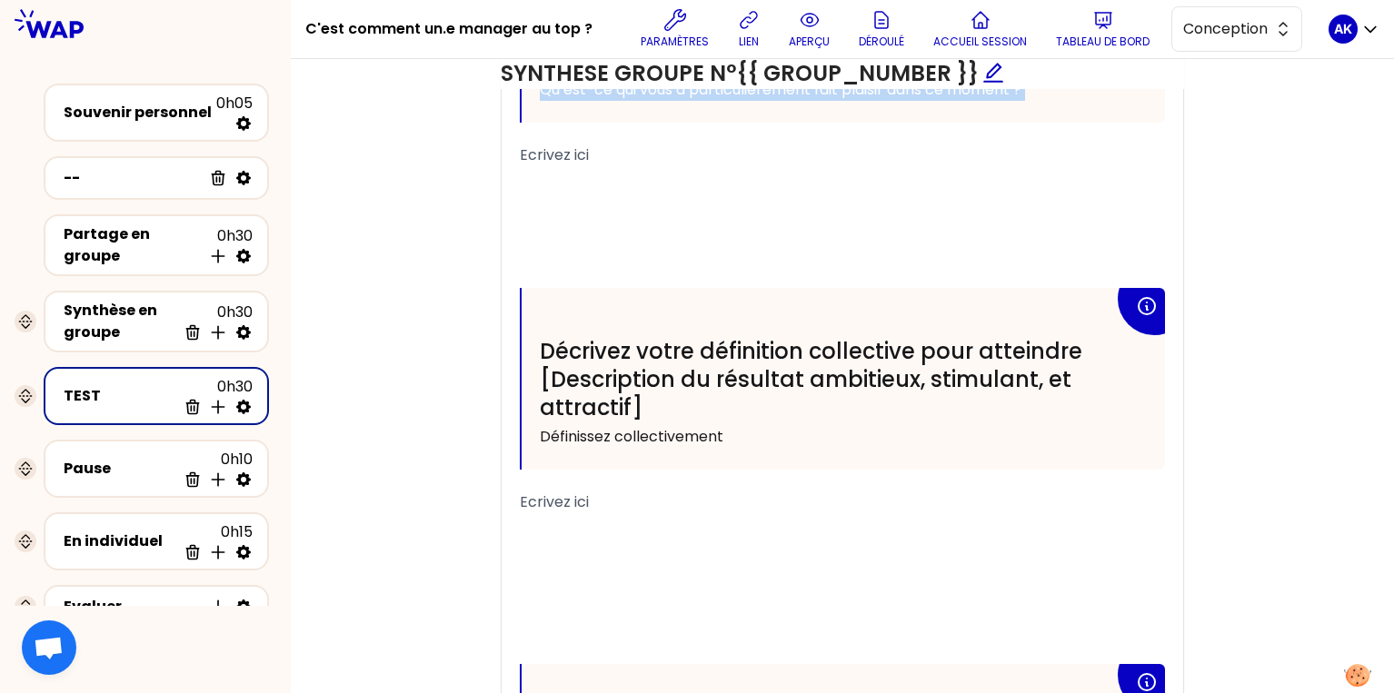
scroll to position [1776, 0]
click at [634, 347] on span "Décrivez votre définition collective pour atteindre [Description du résultat am…" at bounding box center [814, 380] width 548 height 86
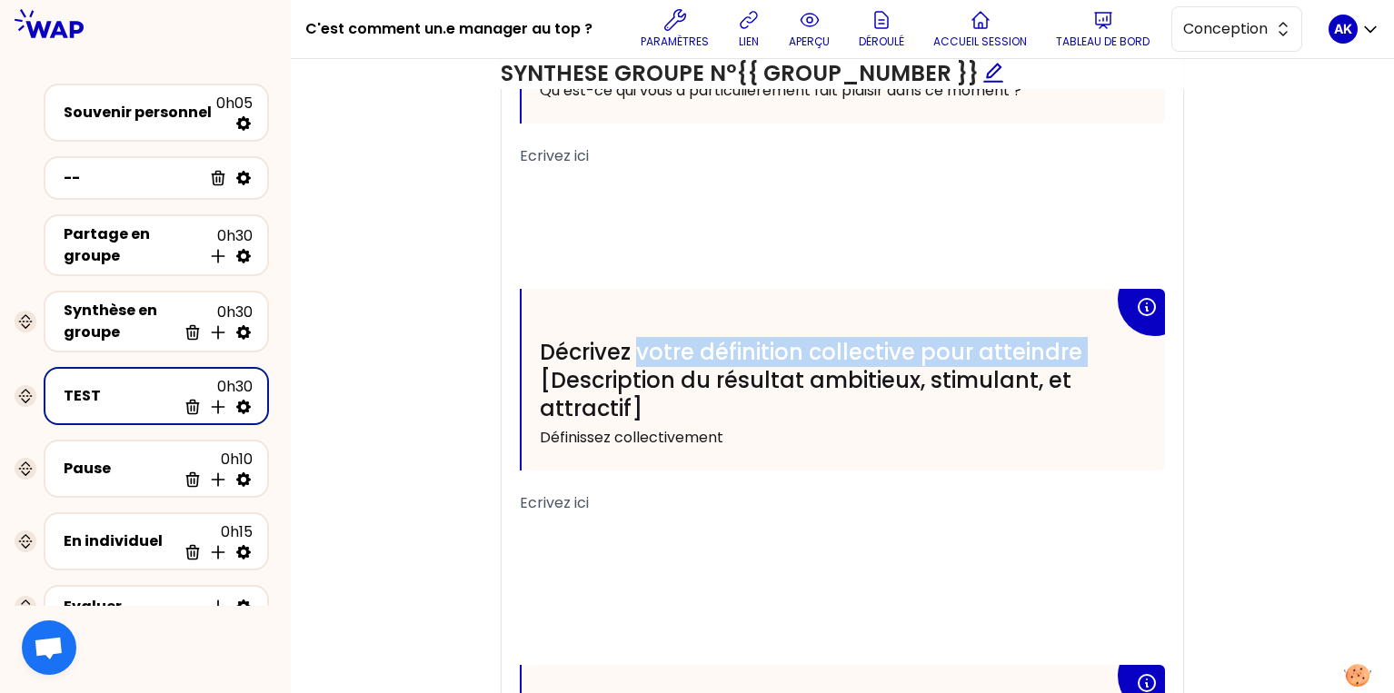
drag, startPoint x: 640, startPoint y: 345, endPoint x: 1081, endPoint y: 361, distance: 441.8
click at [1081, 361] on span "Décrivez votre définition collective pour atteindre [Description du résultat am…" at bounding box center [814, 380] width 548 height 86
copy span "votre définition collective pour atteindre"
click at [194, 409] on icon at bounding box center [192, 408] width 12 height 14
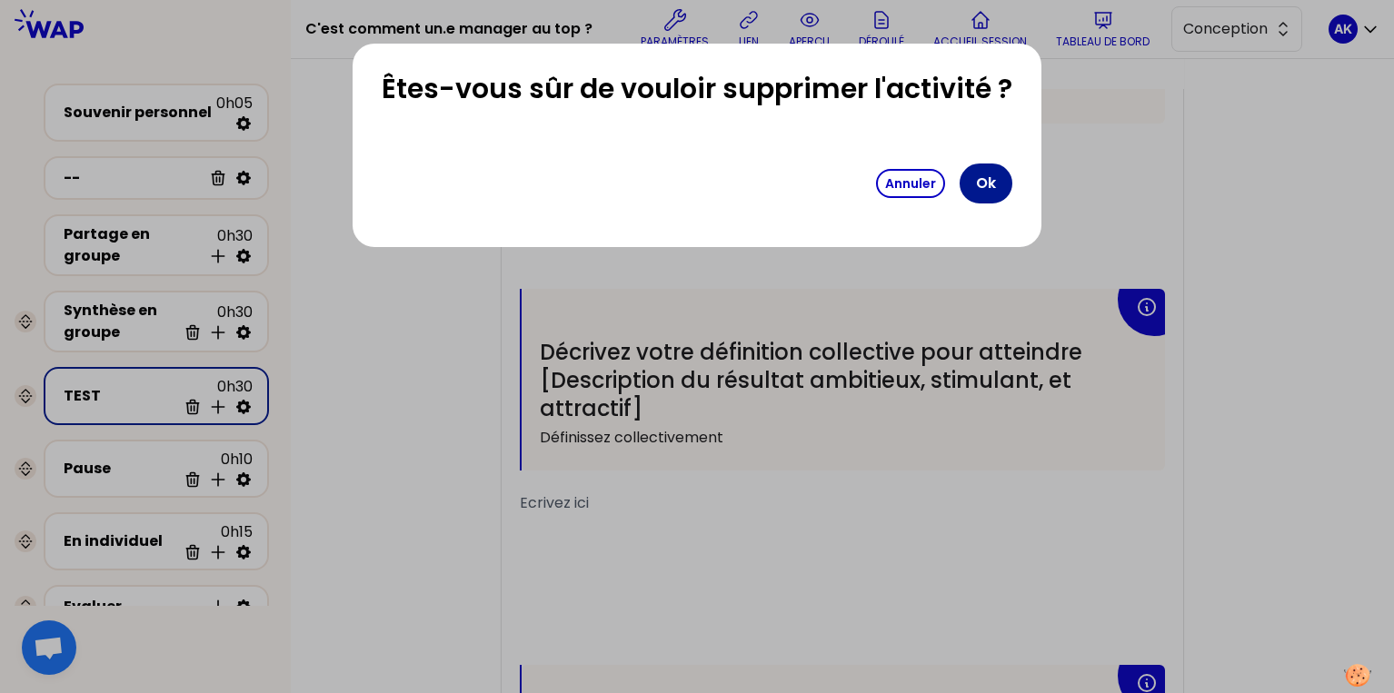
click at [978, 182] on button "Ok" at bounding box center [985, 184] width 53 height 40
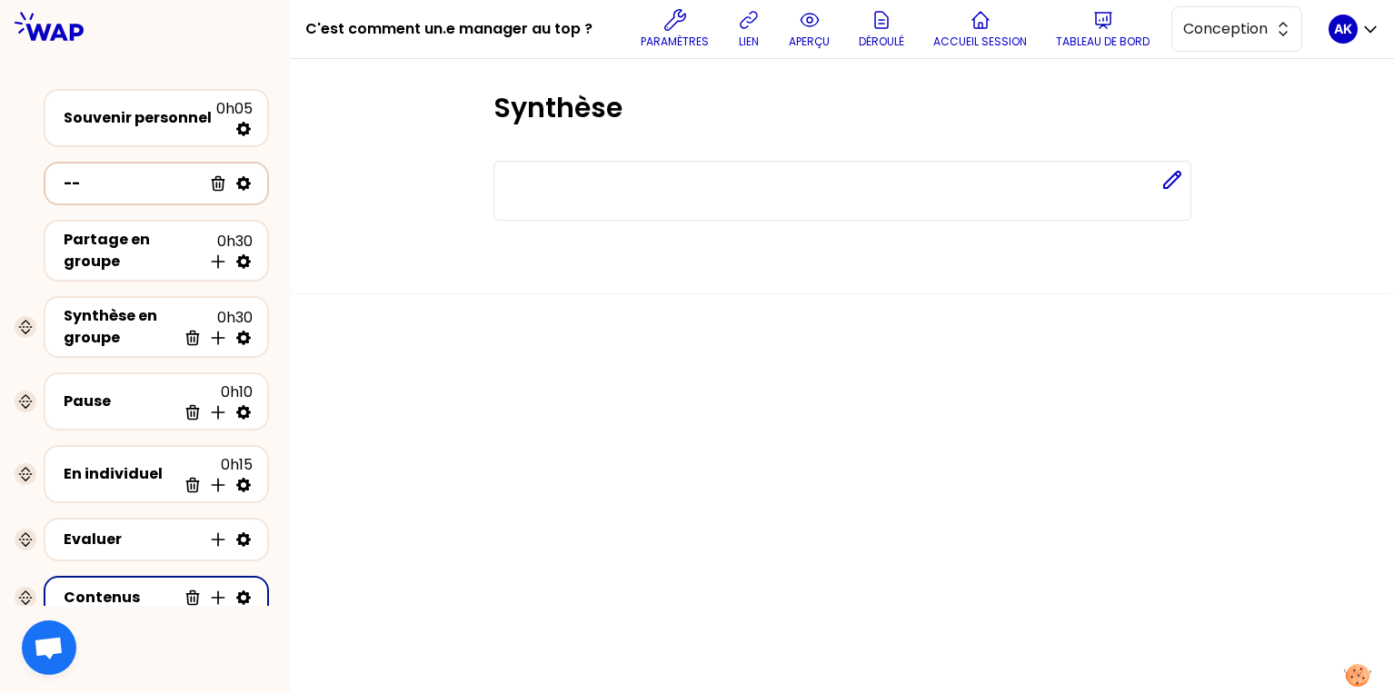
click at [168, 183] on div "--" at bounding box center [133, 184] width 138 height 22
